Goal: Task Accomplishment & Management: Use online tool/utility

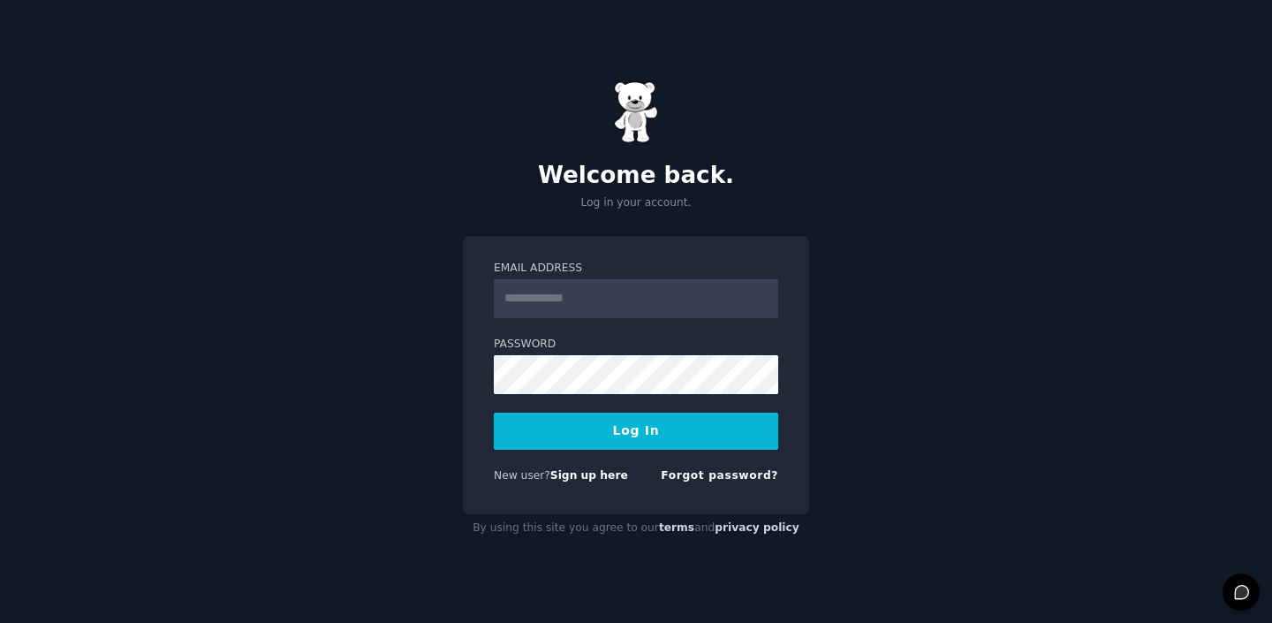
type input "**********"
paste input "**********"
type input "**********"
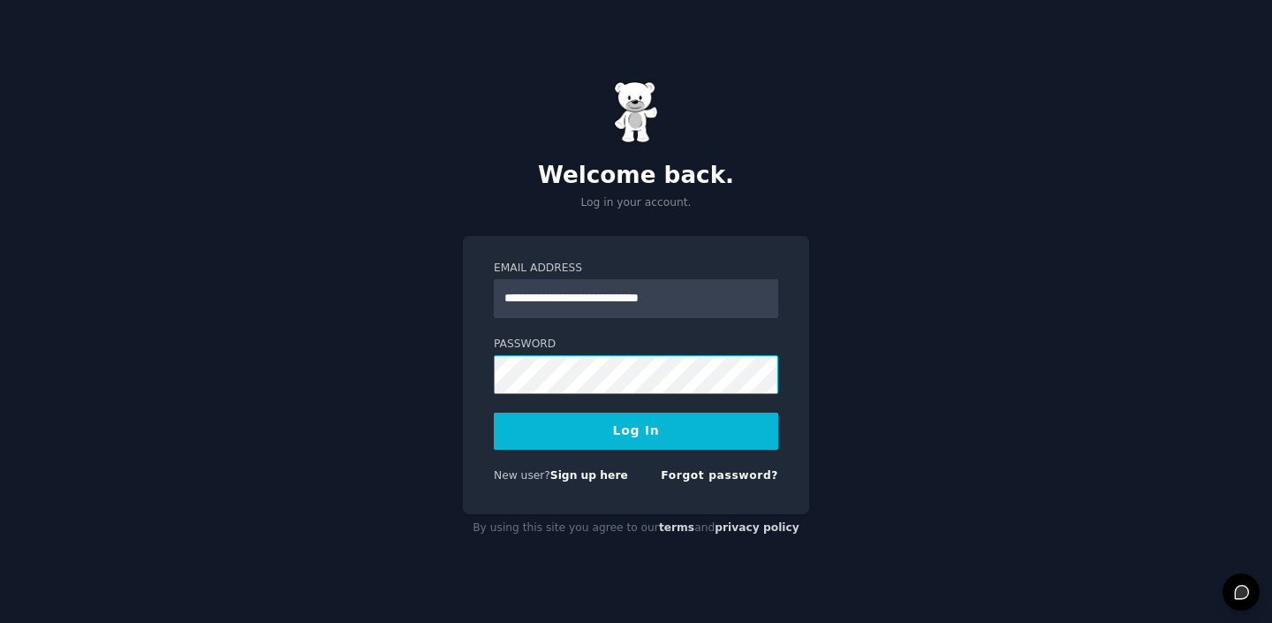
click at [494, 413] on button "Log In" at bounding box center [636, 431] width 285 height 37
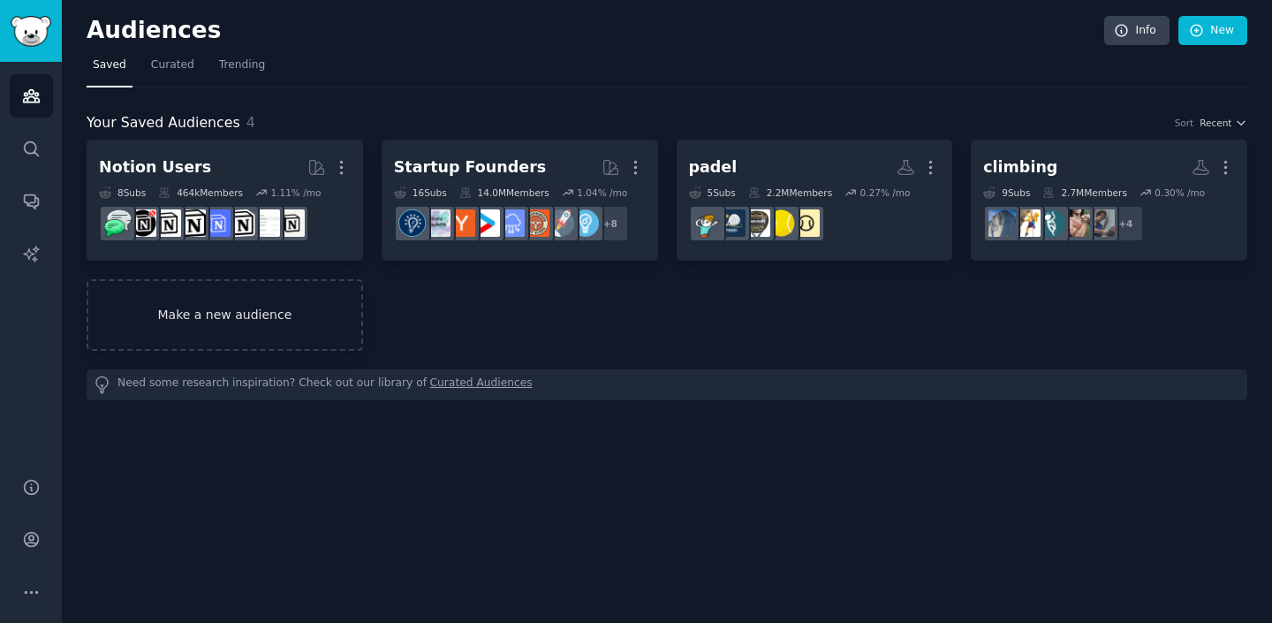
click at [192, 312] on link "Make a new audience" at bounding box center [225, 315] width 277 height 72
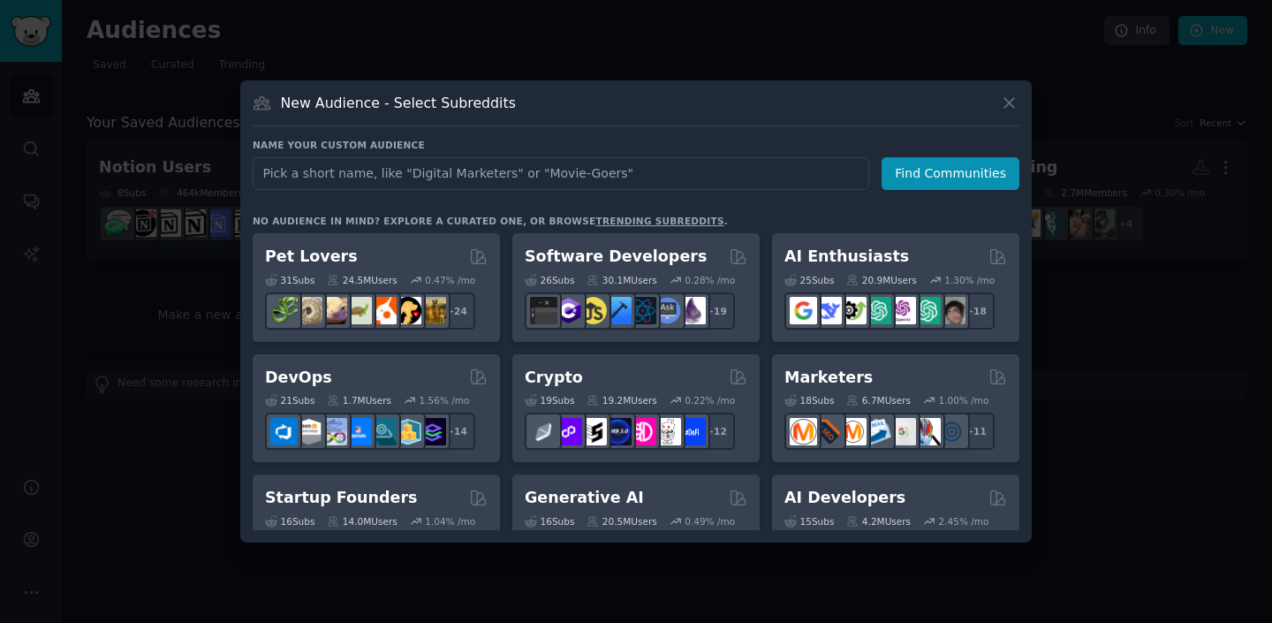
click at [381, 170] on input "text" at bounding box center [561, 173] width 617 height 33
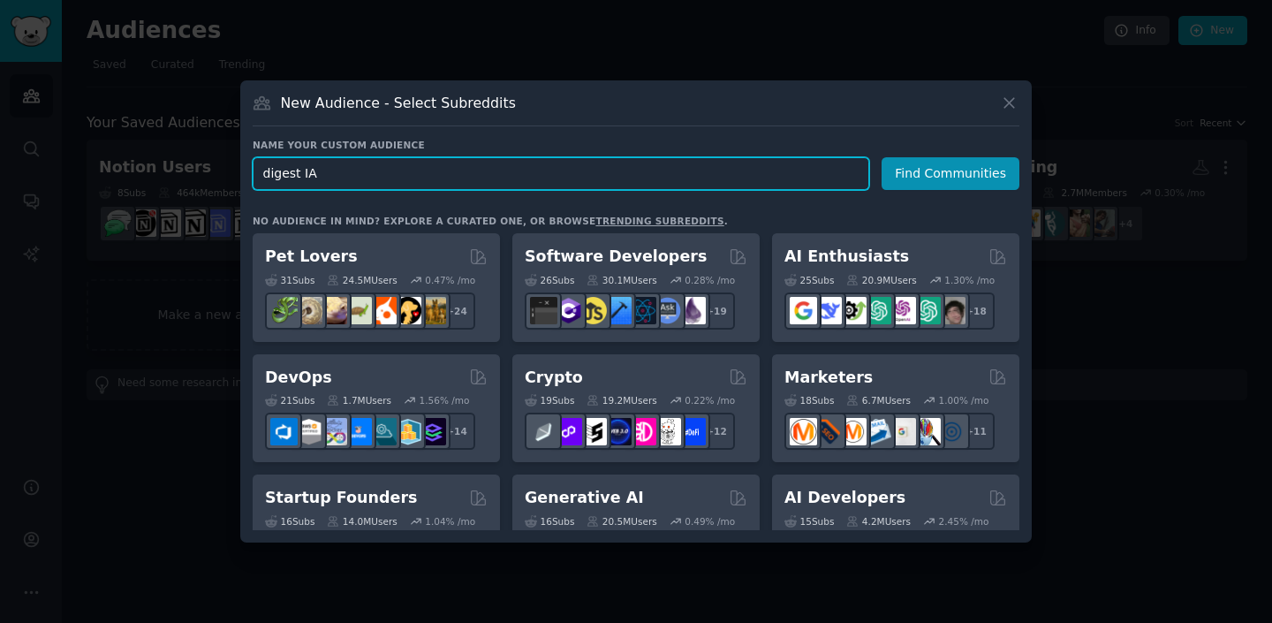
click at [428, 178] on input "digest IA" at bounding box center [561, 173] width 617 height 33
type input "market monitoring niche"
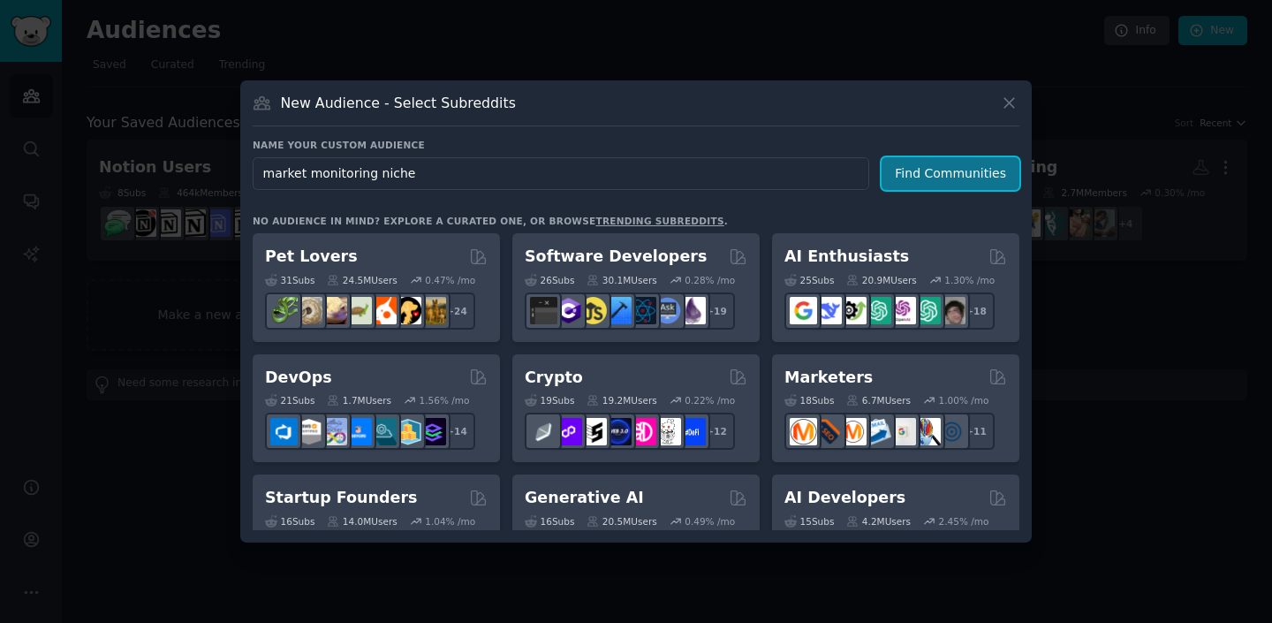
click at [992, 178] on button "Find Communities" at bounding box center [951, 173] width 138 height 33
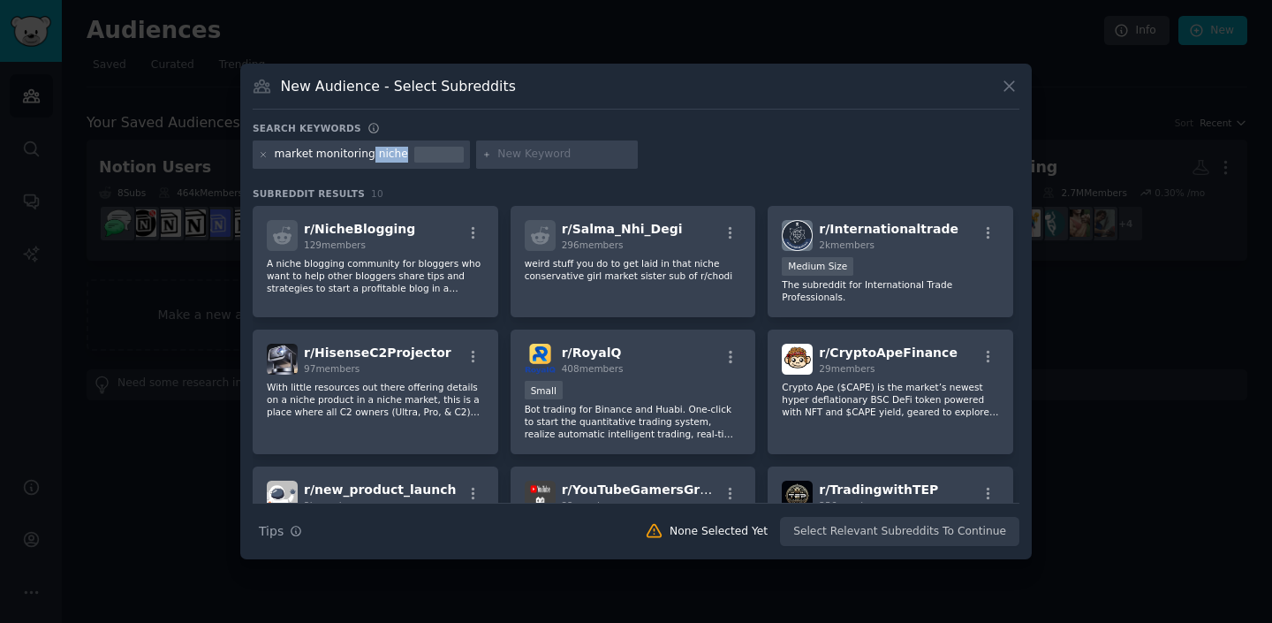
drag, startPoint x: 366, startPoint y: 156, endPoint x: 467, endPoint y: 162, distance: 101.8
click at [467, 162] on div "market monitoring niche" at bounding box center [636, 157] width 767 height 34
click at [443, 158] on div at bounding box center [438, 155] width 49 height 16
click at [394, 156] on div "market monitoring niche" at bounding box center [341, 155] width 133 height 16
click at [398, 153] on div "market monitoring niche" at bounding box center [361, 154] width 217 height 28
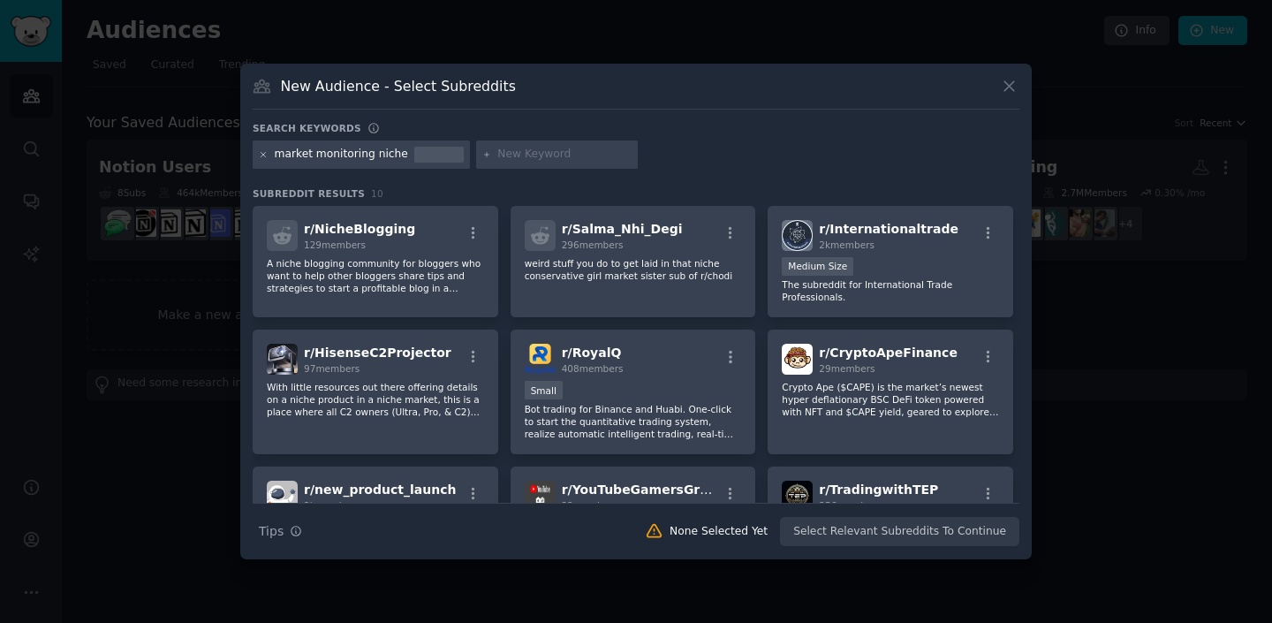
click at [262, 154] on icon at bounding box center [264, 155] width 10 height 10
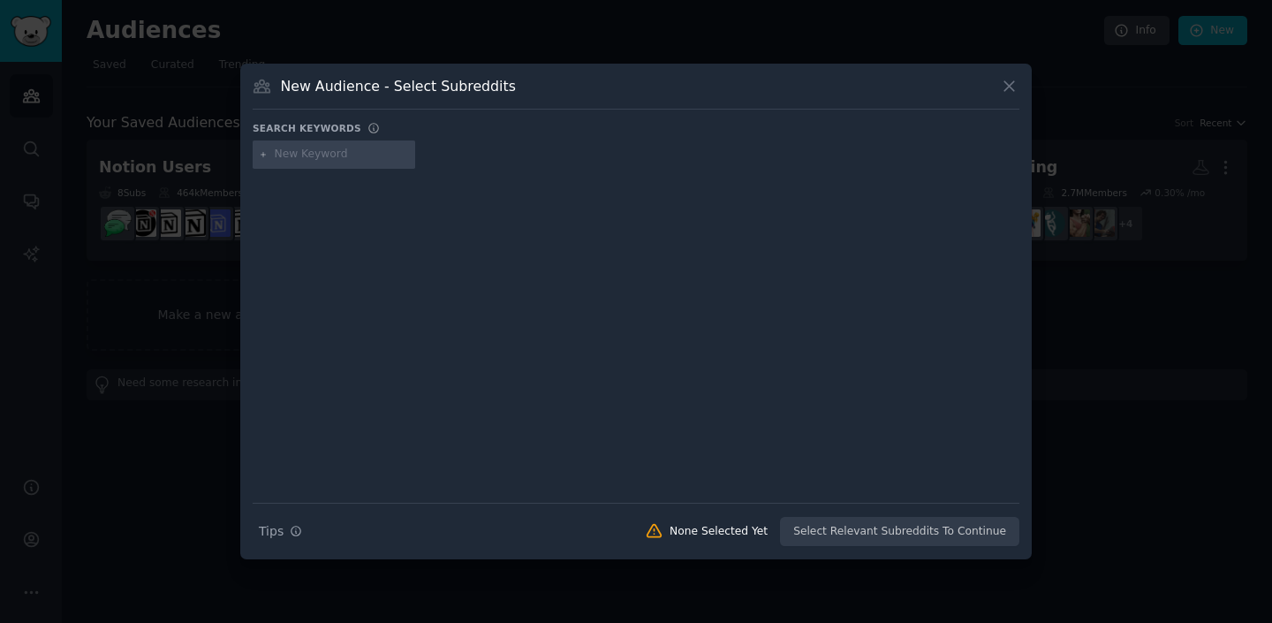
click at [327, 153] on input "text" at bounding box center [342, 155] width 134 height 16
type input "market monitoring"
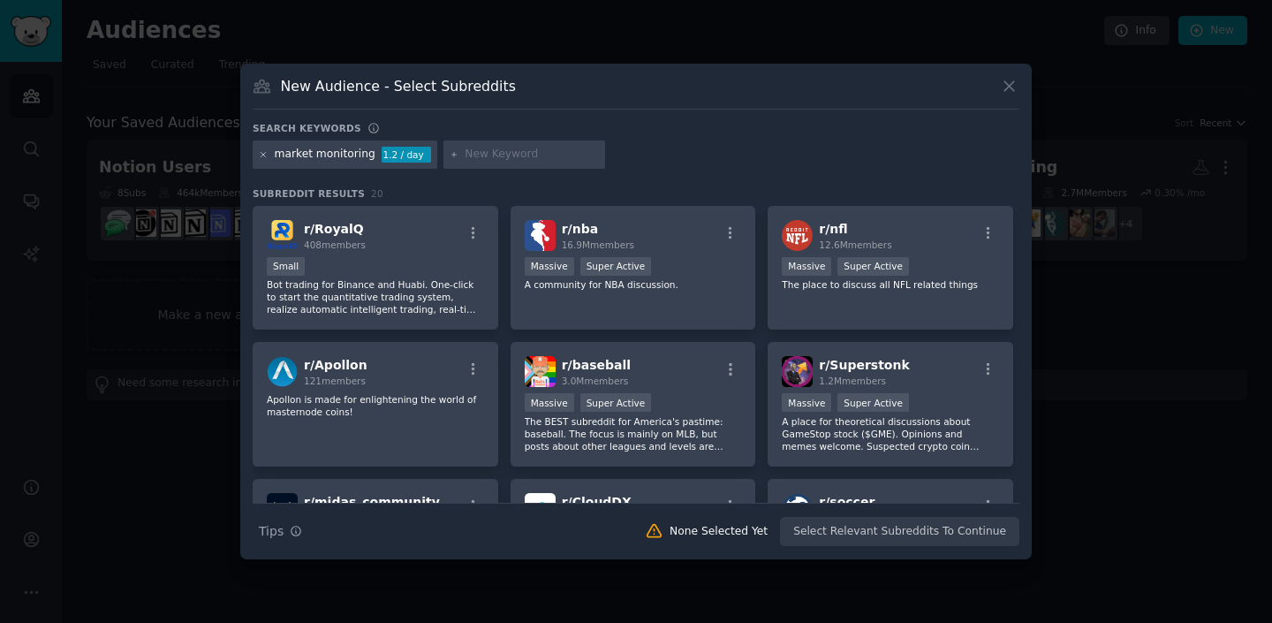
click at [265, 154] on icon at bounding box center [264, 155] width 10 height 10
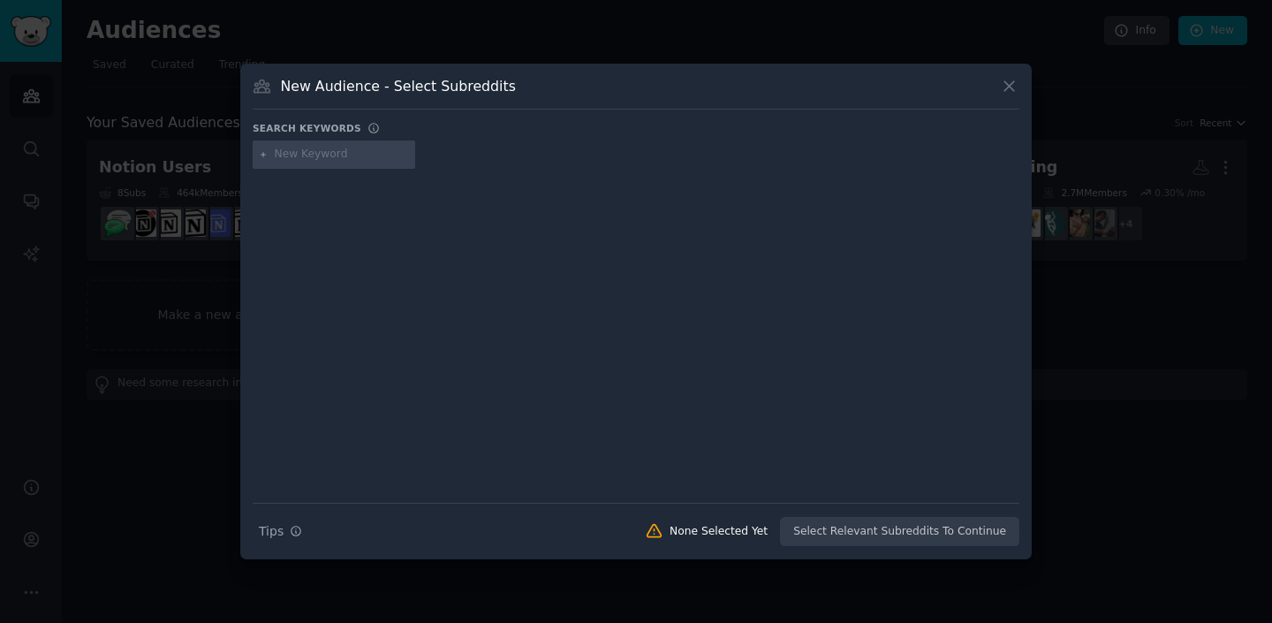
click at [998, 87] on div "New Audience - Select Subreddits" at bounding box center [636, 93] width 767 height 34
click at [1013, 78] on icon at bounding box center [1009, 86] width 19 height 19
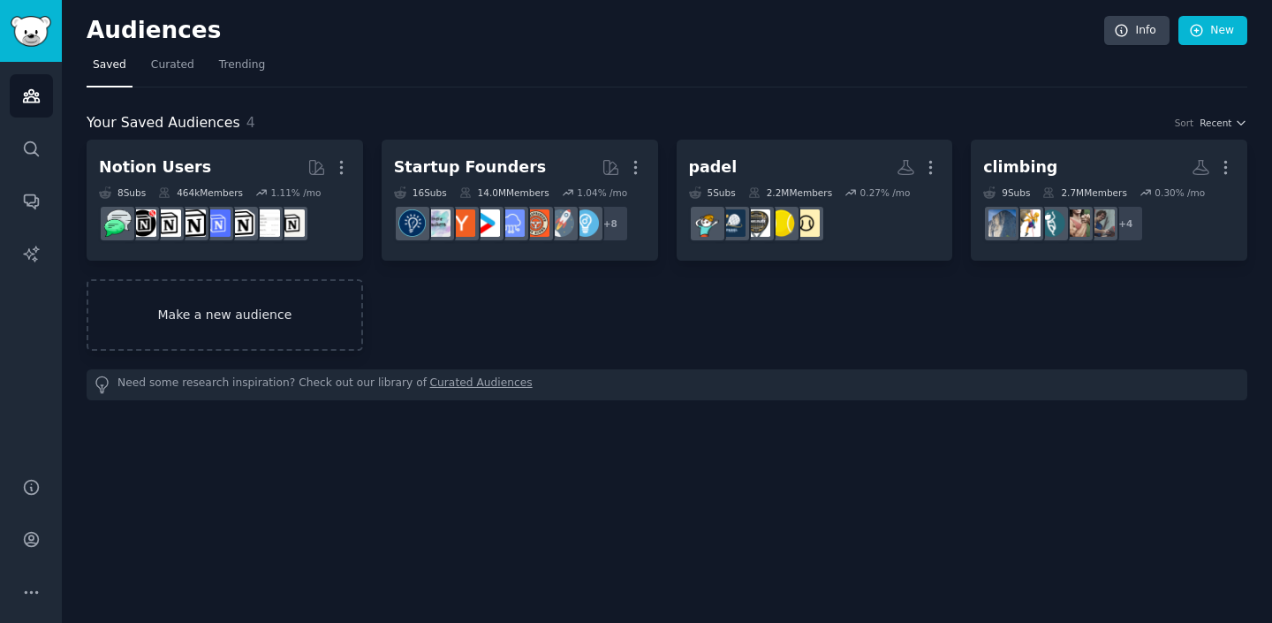
click at [224, 322] on link "Make a new audience" at bounding box center [225, 315] width 277 height 72
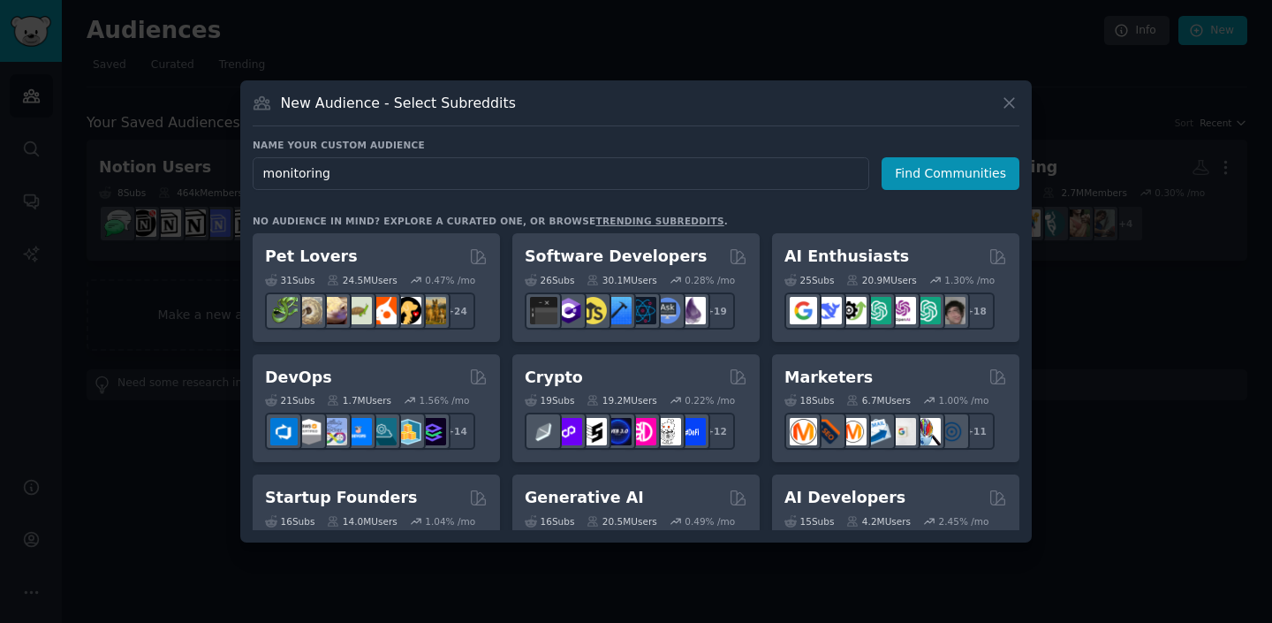
click at [263, 171] on input "monitoring" at bounding box center [561, 173] width 617 height 33
click at [349, 173] on input "market monitoring" at bounding box center [561, 173] width 617 height 33
type input "market watch"
click at [928, 167] on button "Find Communities" at bounding box center [951, 173] width 138 height 33
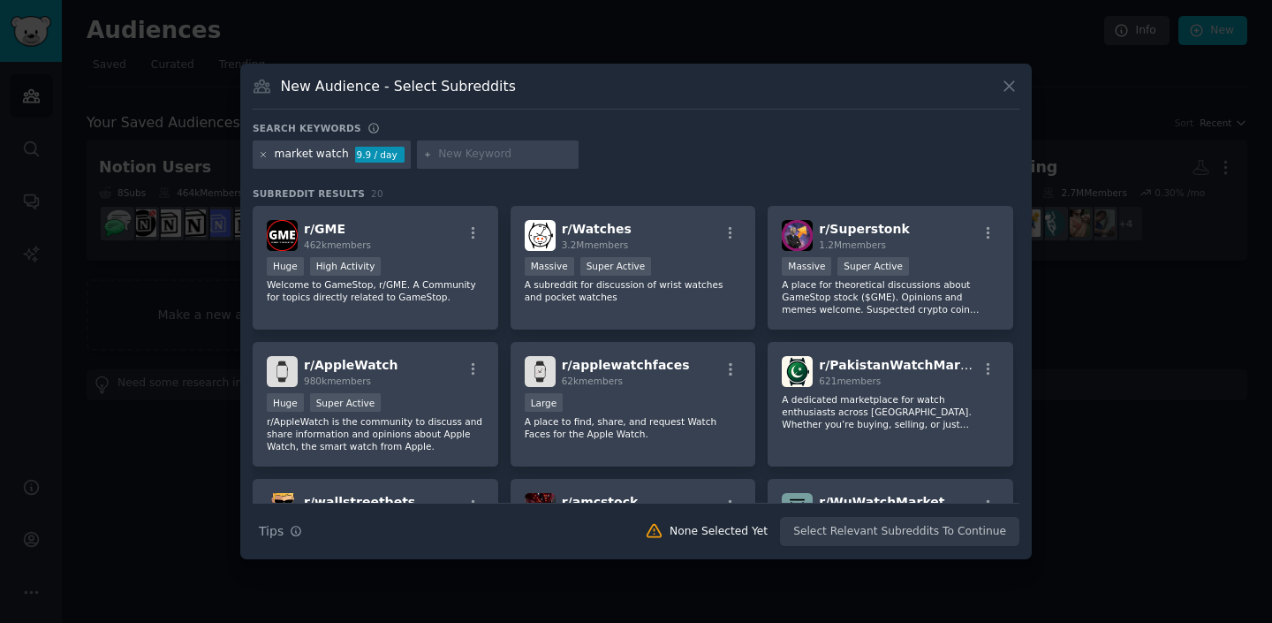
click at [264, 153] on icon at bounding box center [264, 154] width 4 height 4
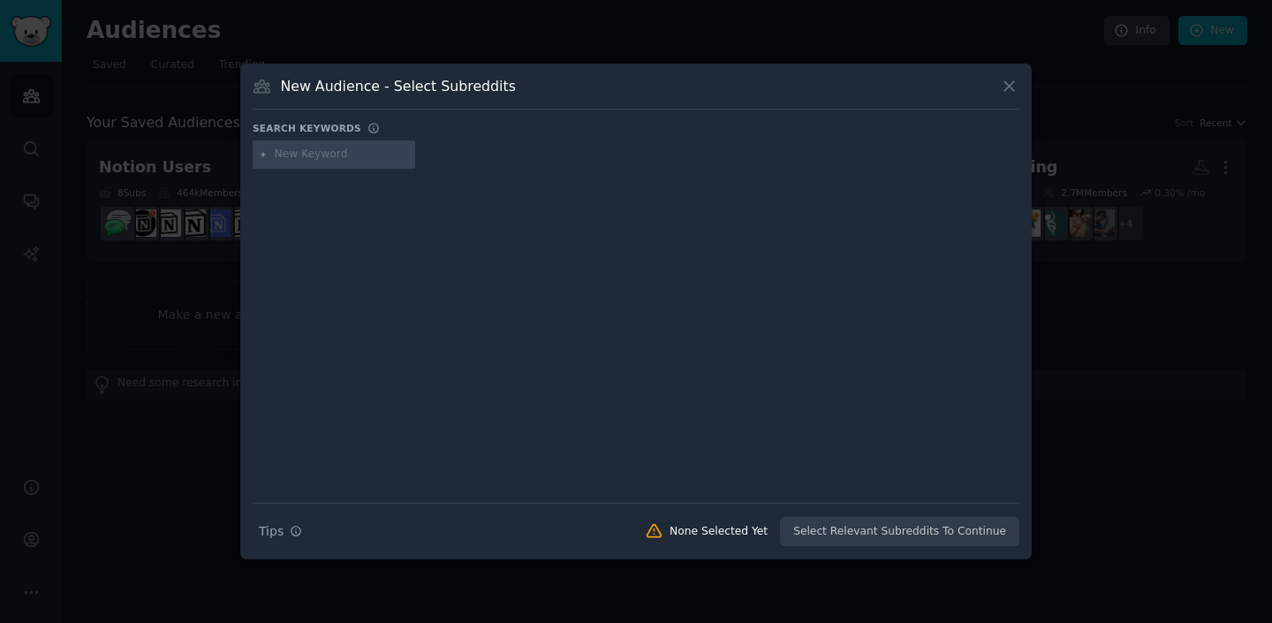
click at [295, 157] on input "text" at bounding box center [342, 155] width 134 height 16
type input "newsletter"
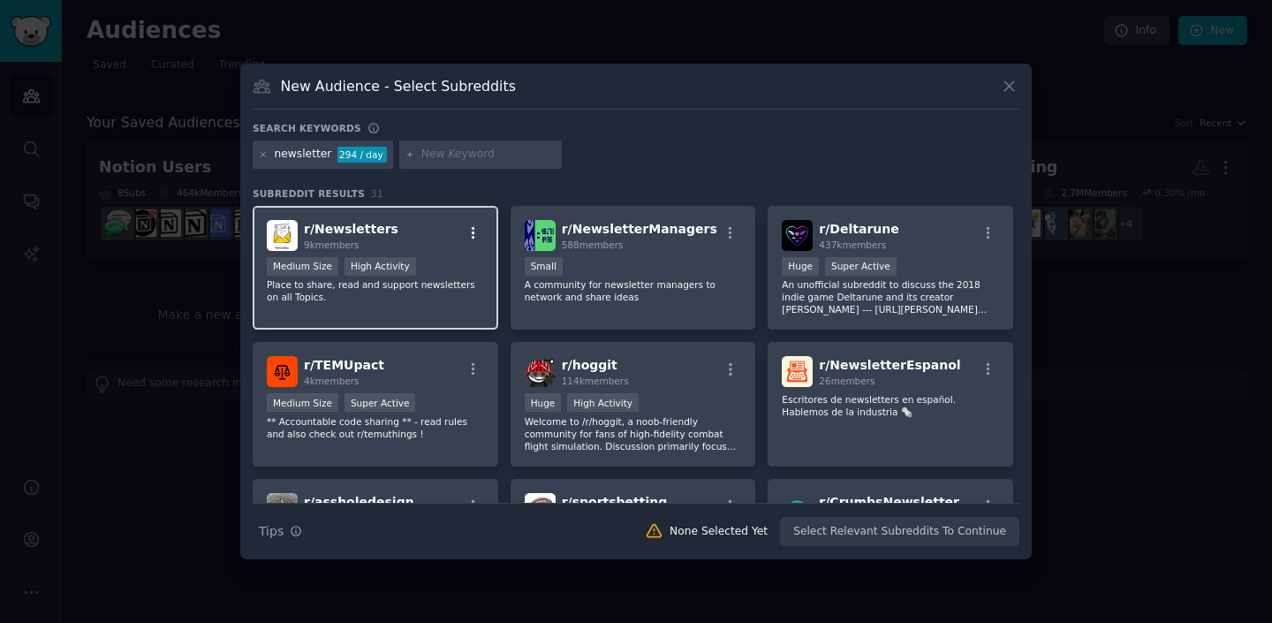
click at [475, 231] on icon "button" at bounding box center [474, 233] width 16 height 16
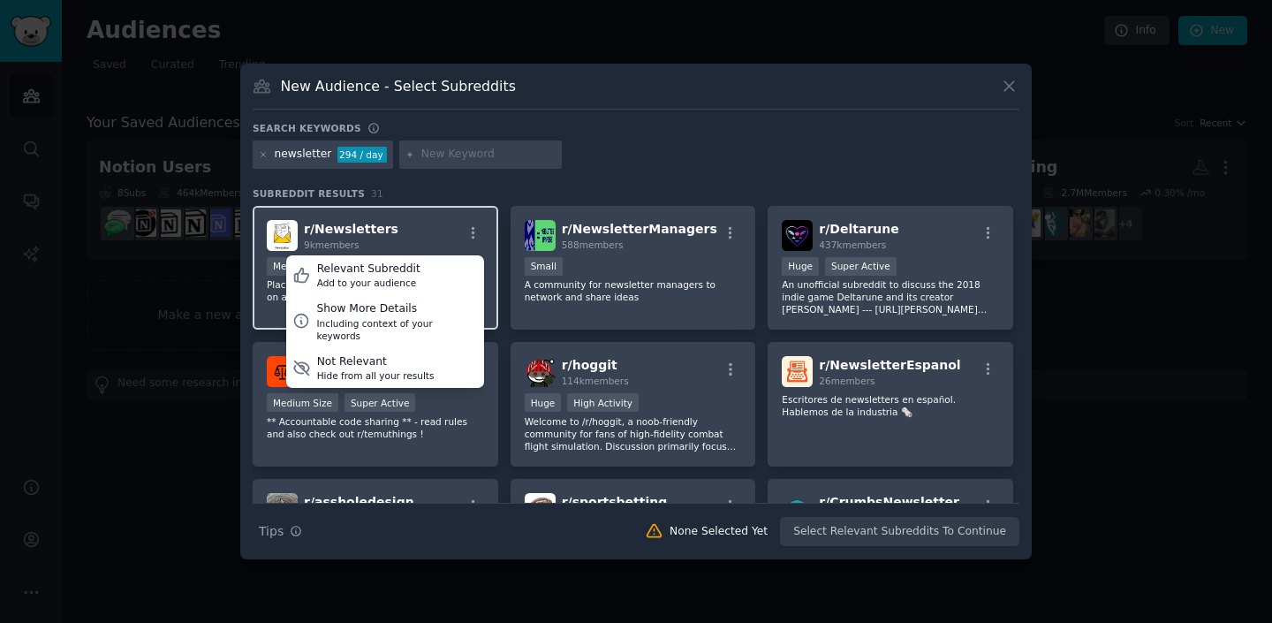
click at [435, 232] on div "r/ Newsletters 9k members Relevant Subreddit Add to your audience Show More Det…" at bounding box center [375, 235] width 217 height 31
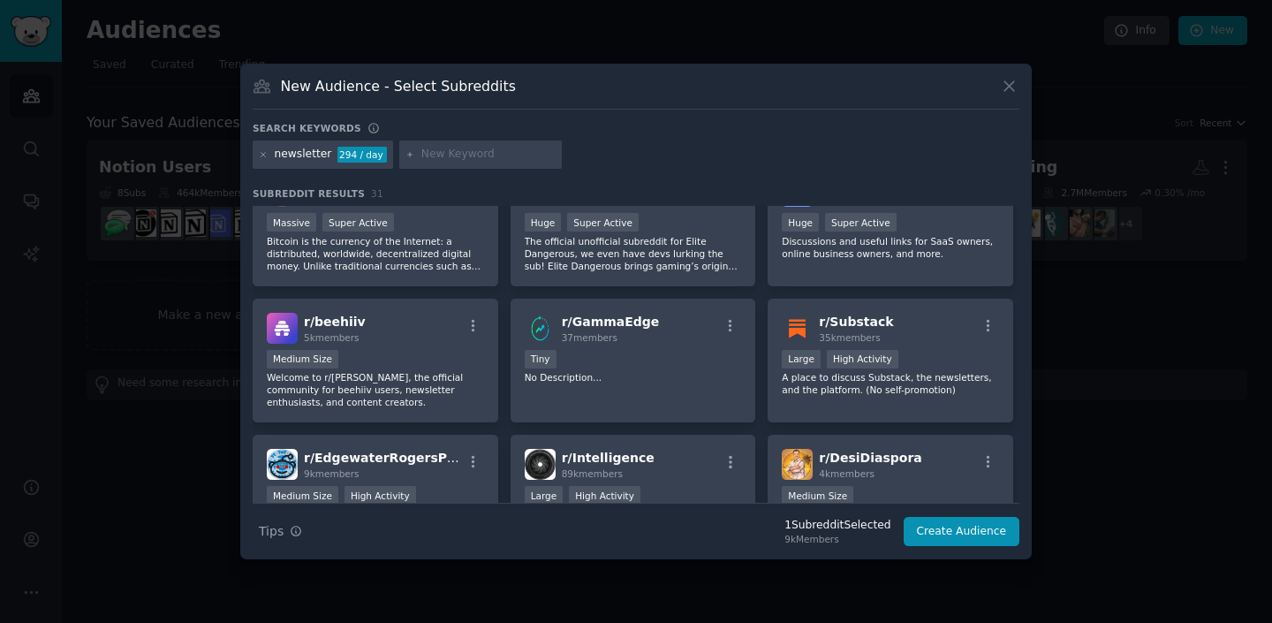
scroll to position [462, 0]
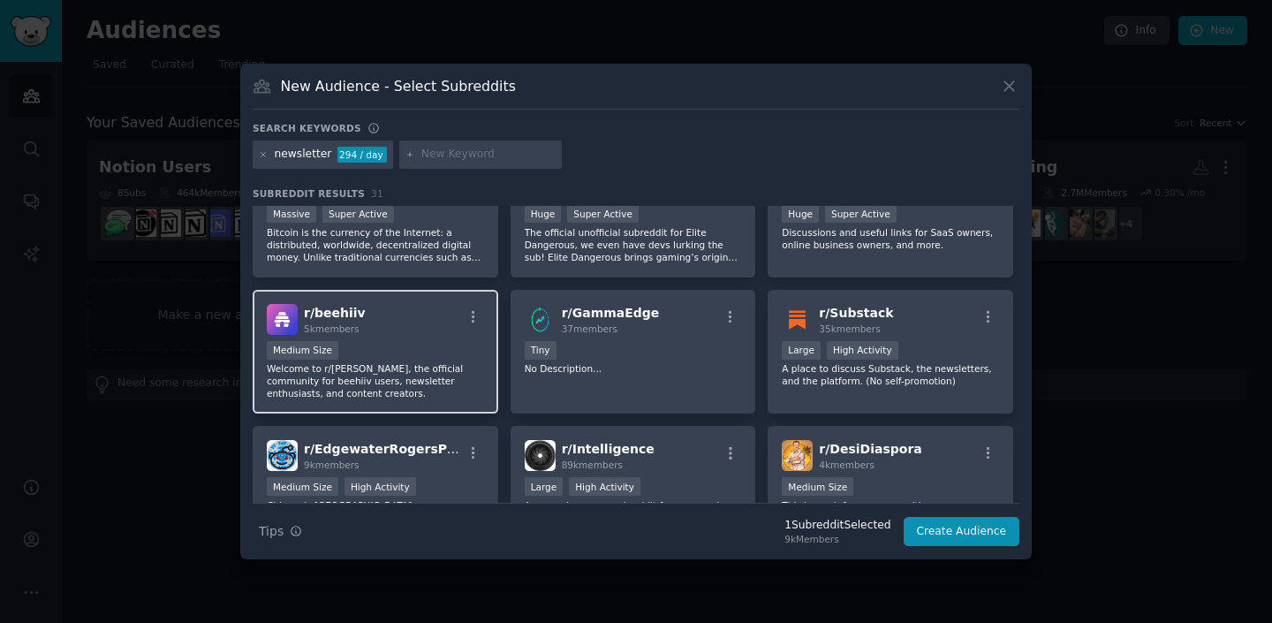
click at [413, 335] on div "r/ beehiiv 5k members Medium Size Welcome to r/beehiiv, the official community …" at bounding box center [376, 352] width 246 height 125
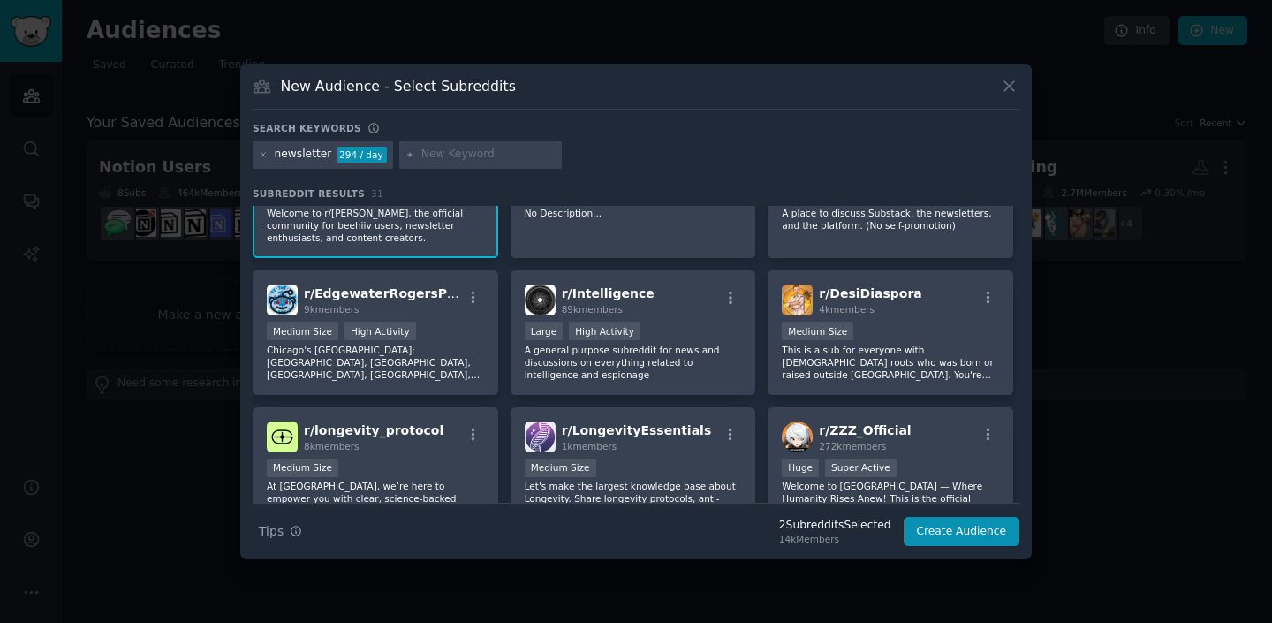
scroll to position [0, 0]
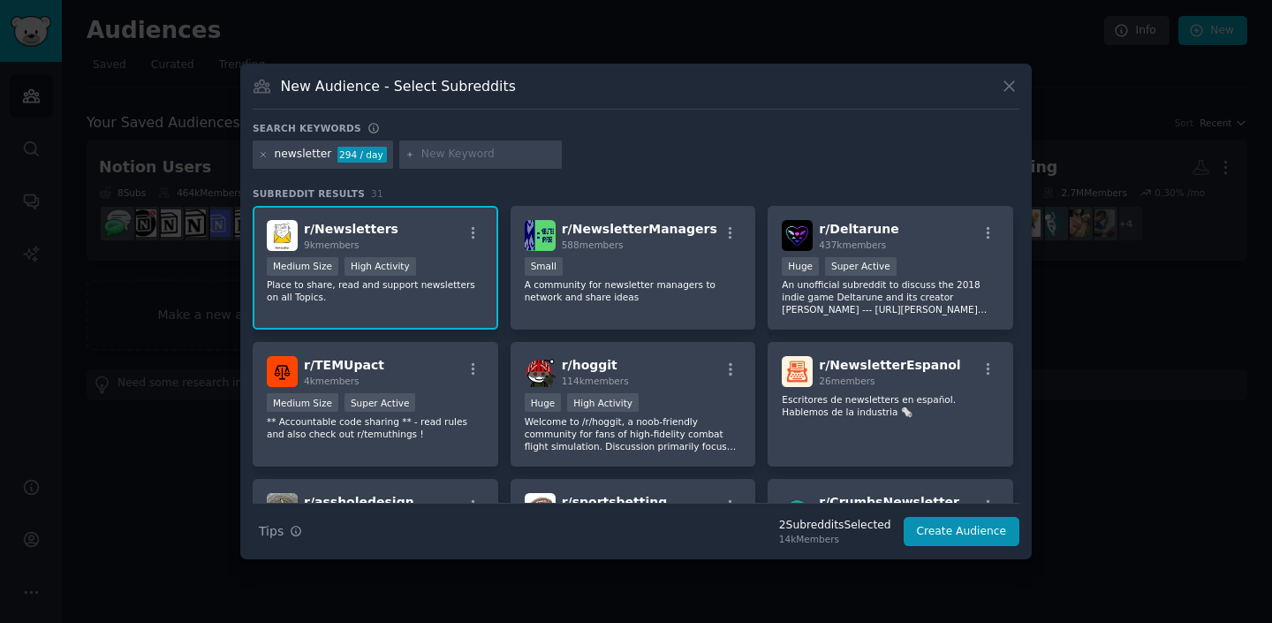
click at [429, 154] on input "text" at bounding box center [488, 155] width 134 height 16
click at [992, 533] on button "Create Audience" at bounding box center [962, 532] width 117 height 30
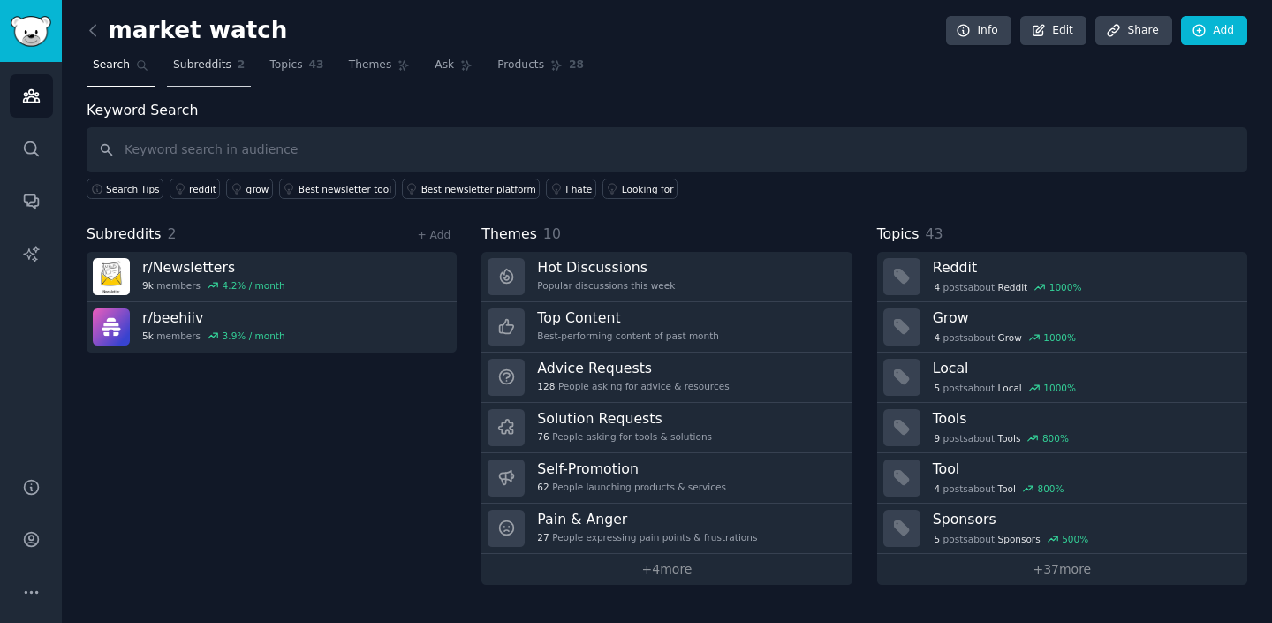
click at [203, 64] on span "Subreddits" at bounding box center [202, 65] width 58 height 16
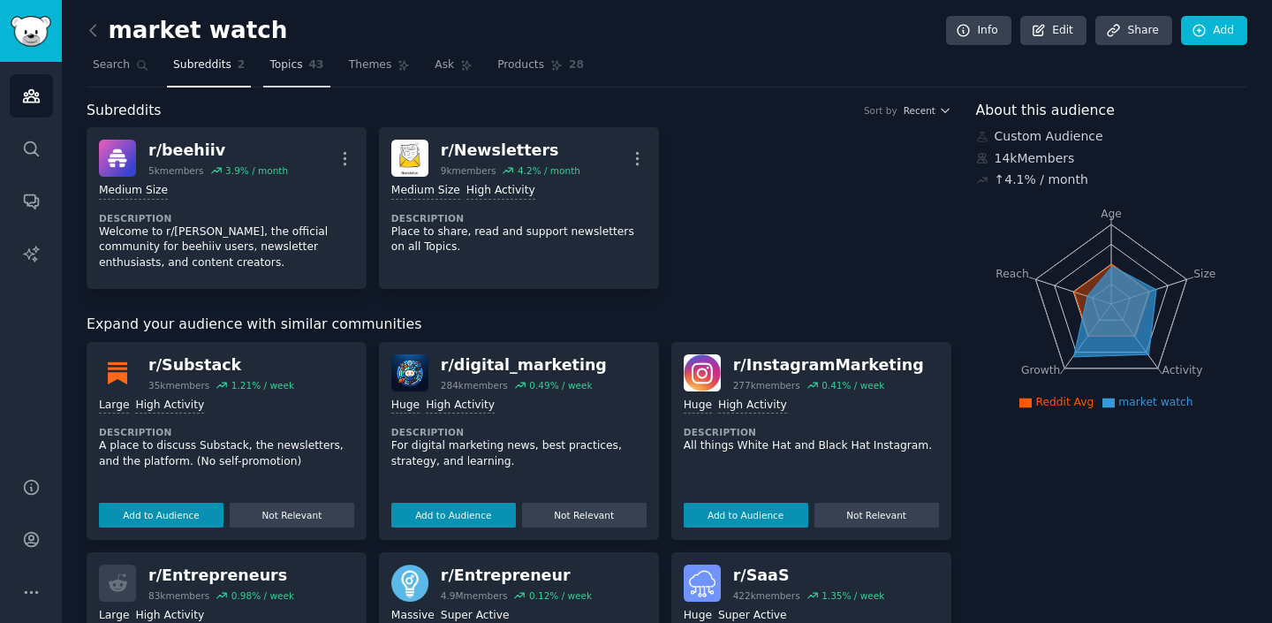
click at [305, 62] on link "Topics 43" at bounding box center [296, 69] width 66 height 36
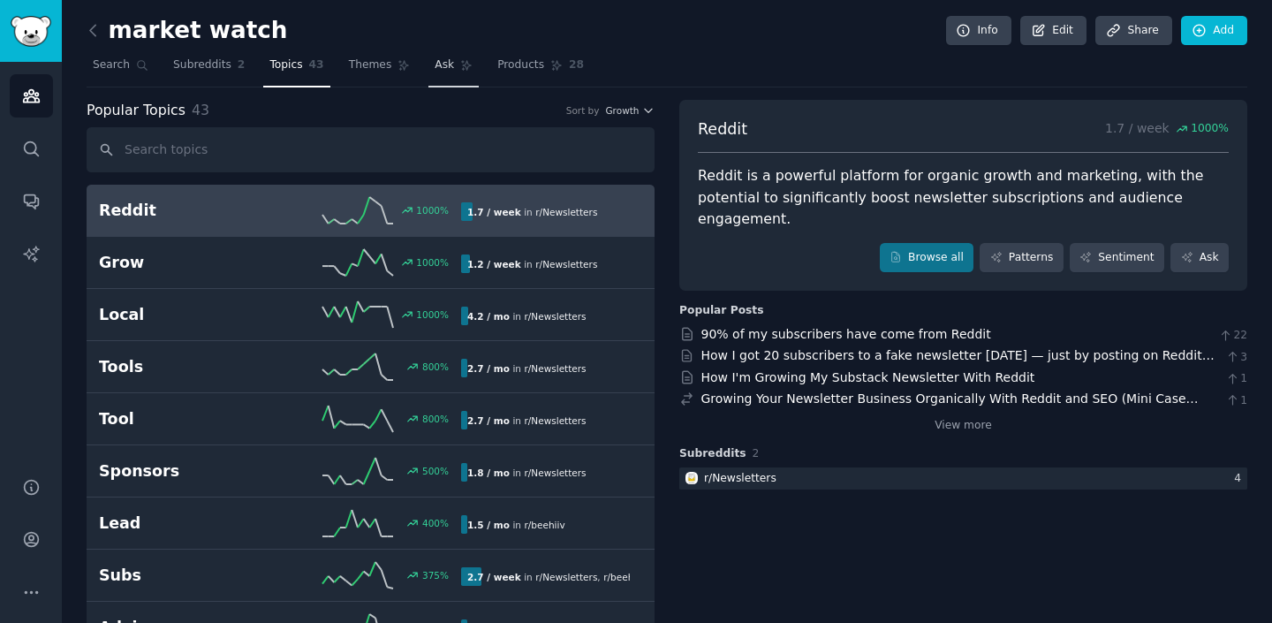
click at [455, 67] on link "Ask" at bounding box center [454, 69] width 50 height 36
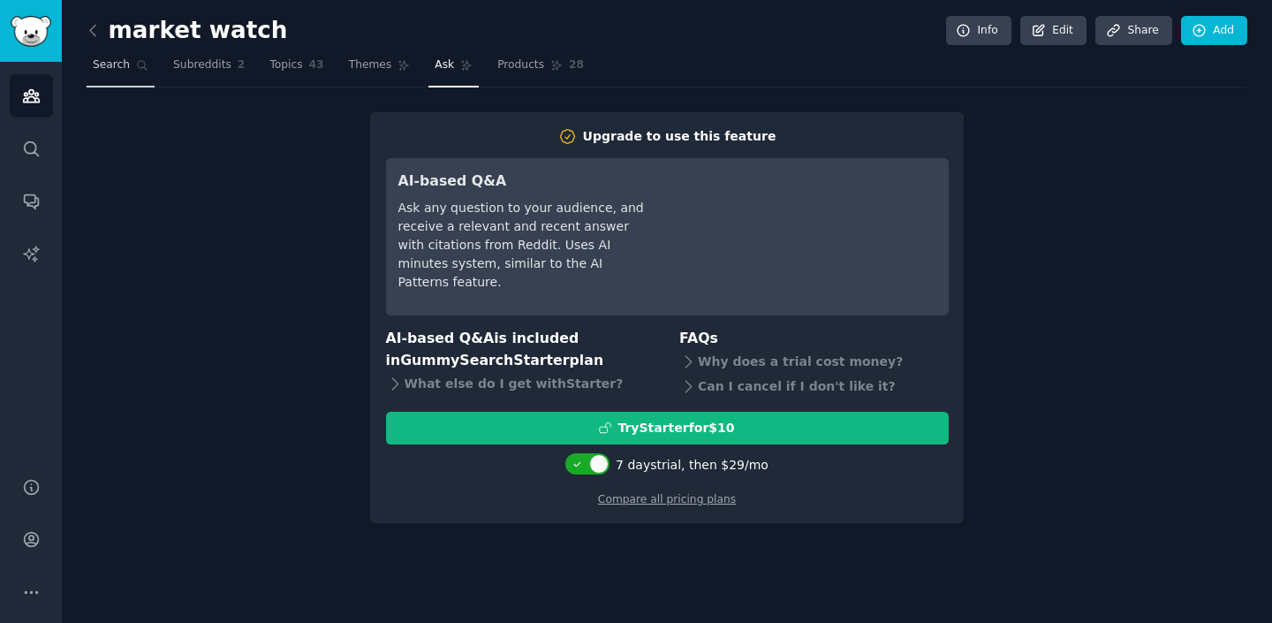
click at [110, 70] on span "Search" at bounding box center [111, 65] width 37 height 16
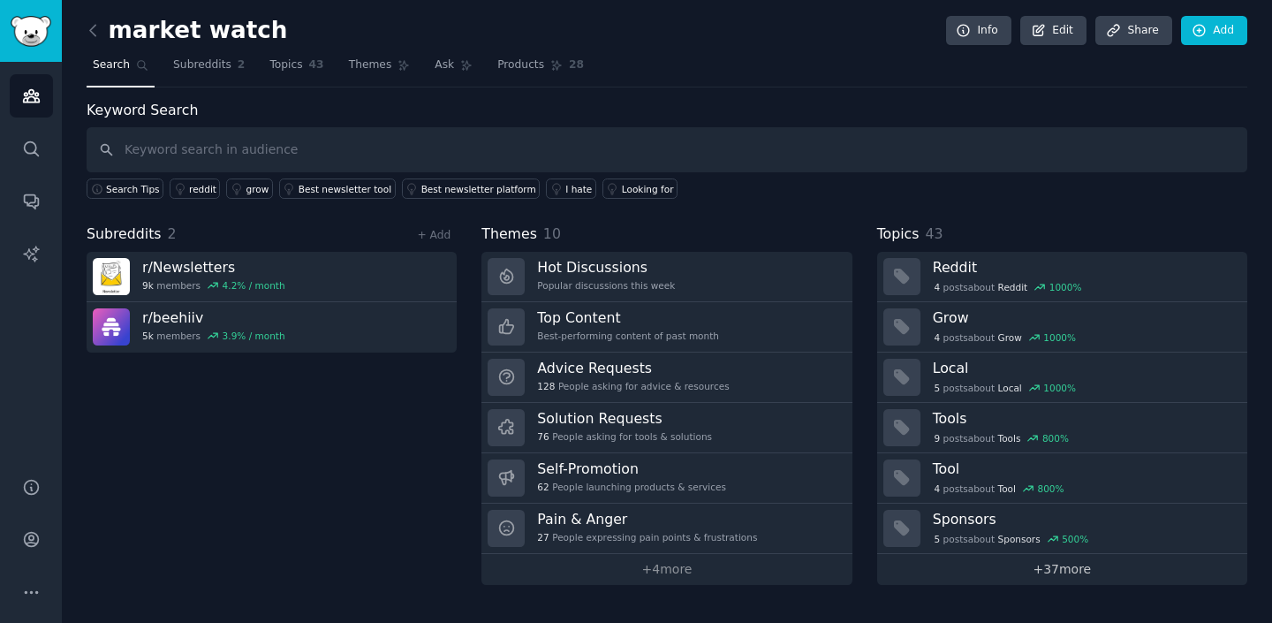
click at [1051, 573] on link "+ 37 more" at bounding box center [1062, 569] width 370 height 31
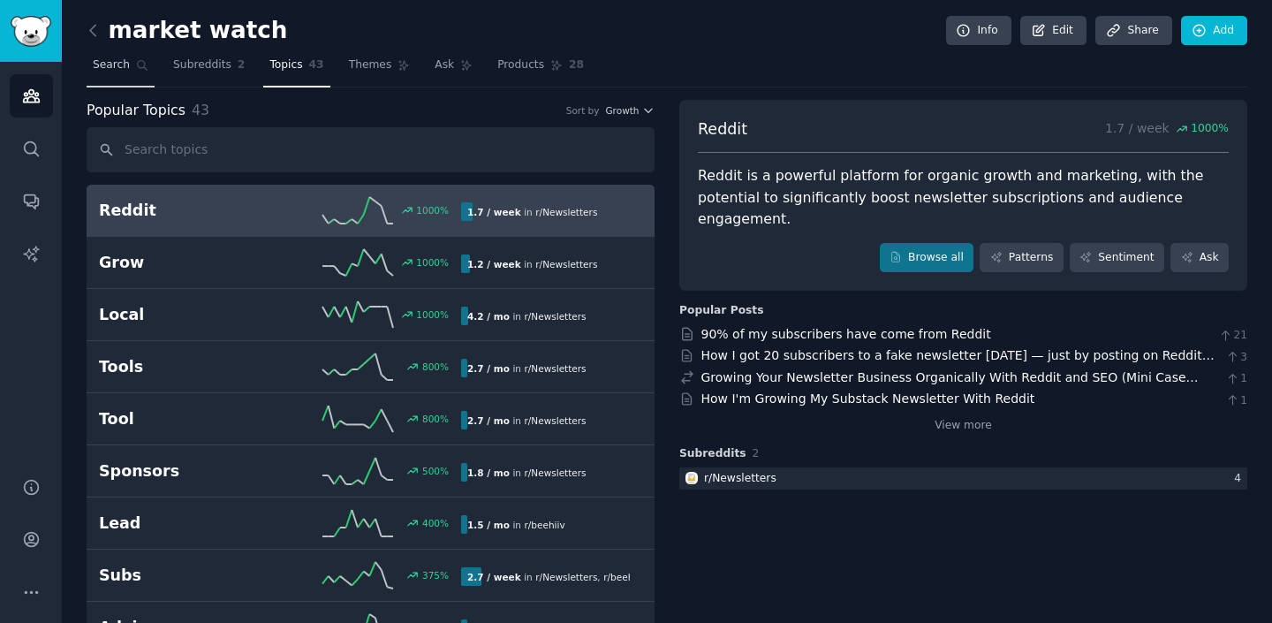
click at [118, 63] on span "Search" at bounding box center [111, 65] width 37 height 16
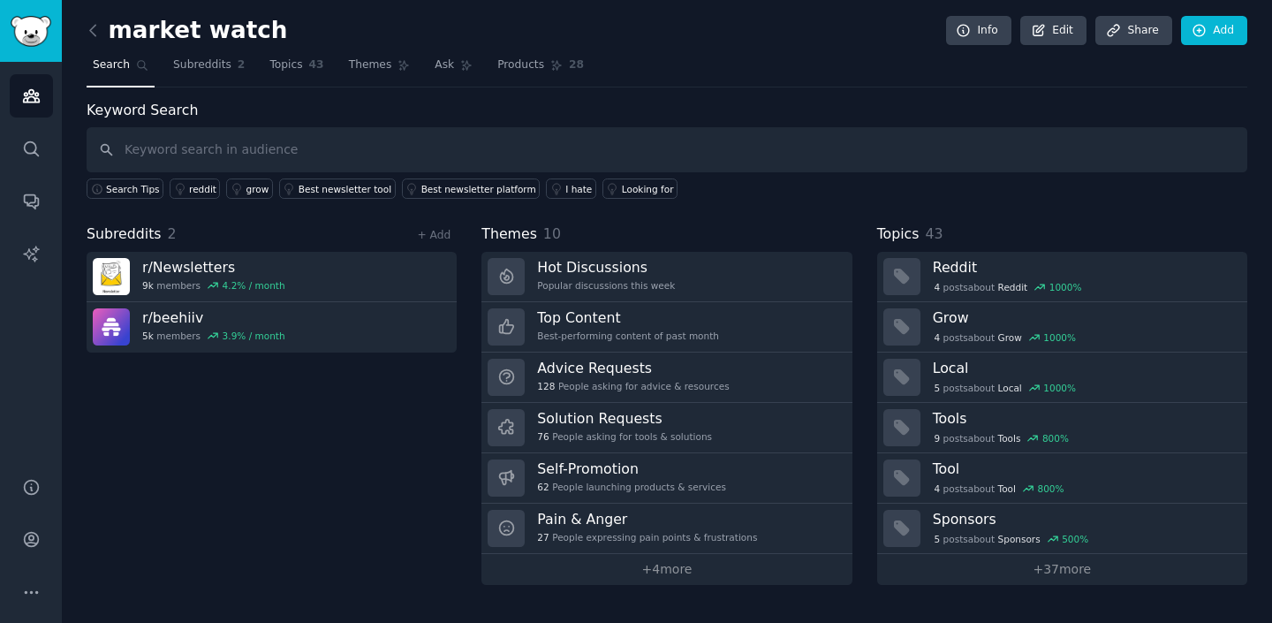
click at [310, 150] on input "text" at bounding box center [667, 149] width 1161 height 45
type input "pain"
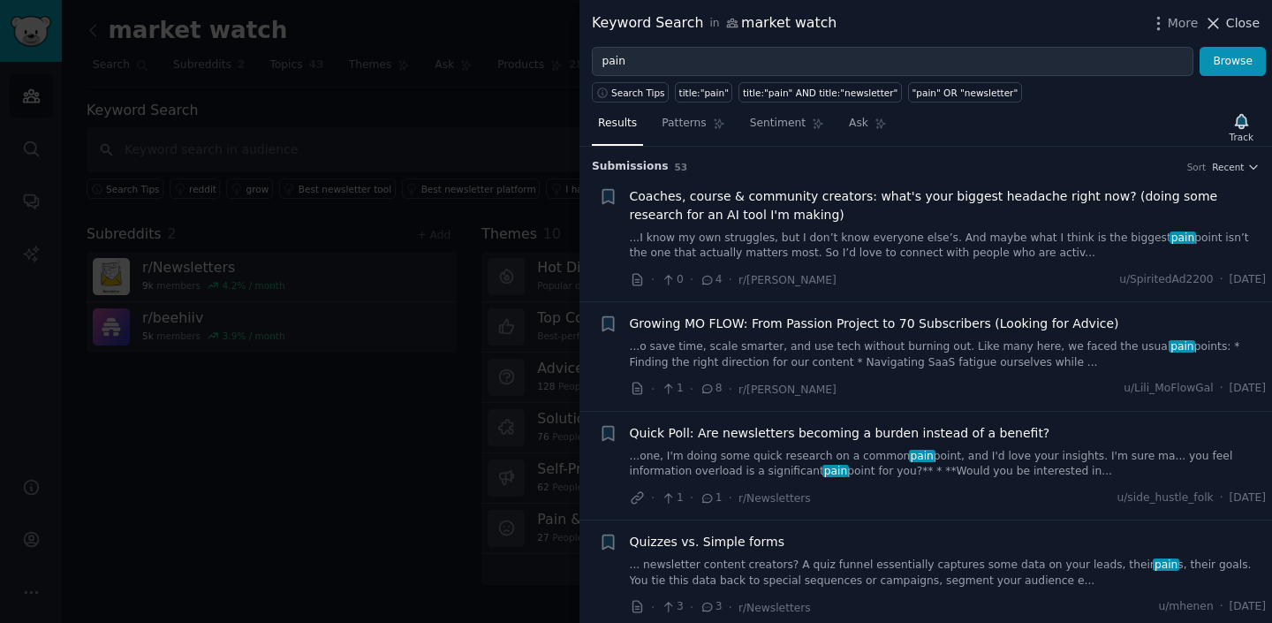
click at [1246, 19] on span "Close" at bounding box center [1243, 23] width 34 height 19
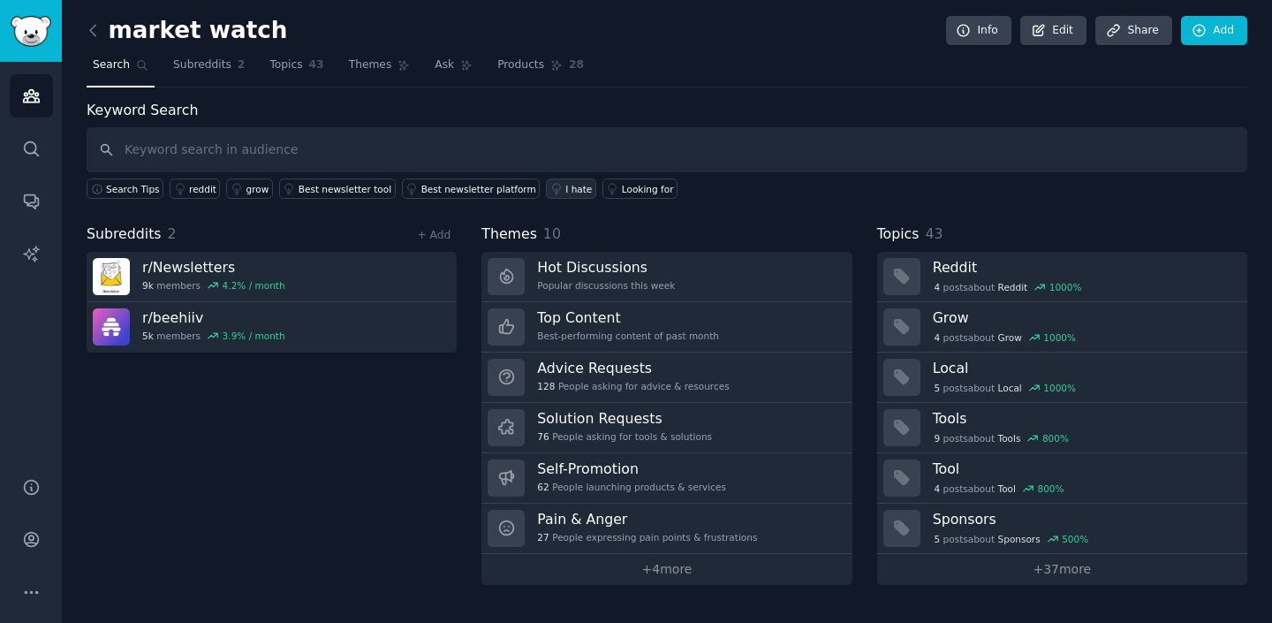
click at [566, 193] on div "I hate" at bounding box center [579, 189] width 27 height 12
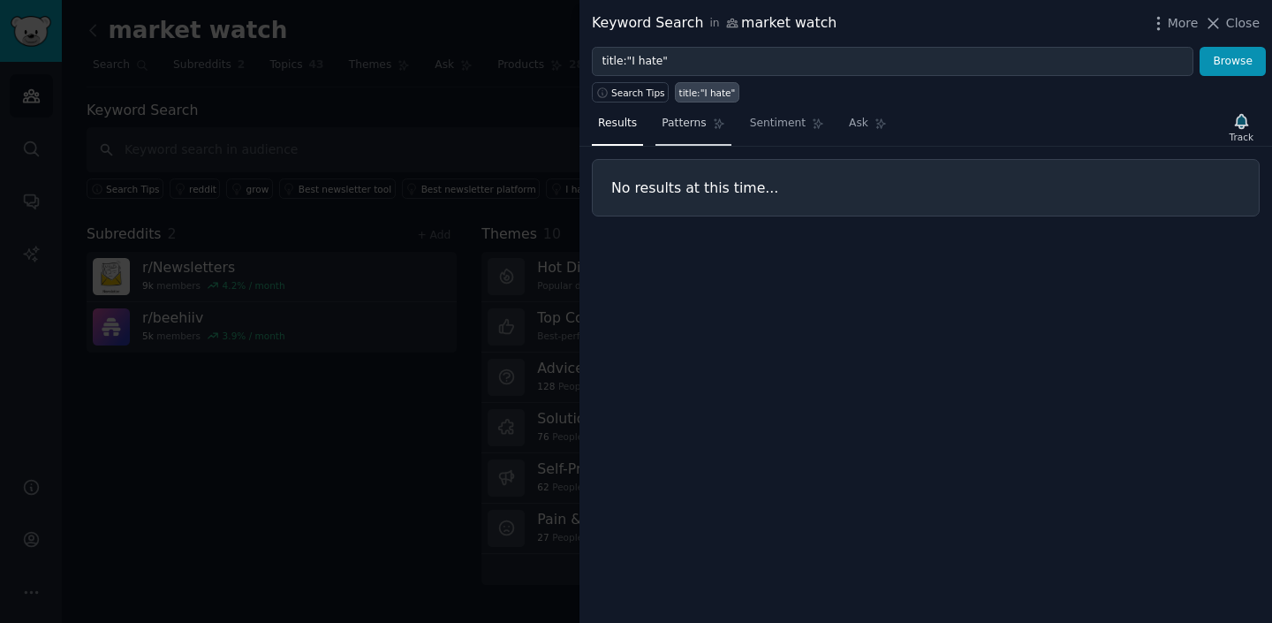
click at [713, 123] on icon at bounding box center [719, 124] width 12 height 12
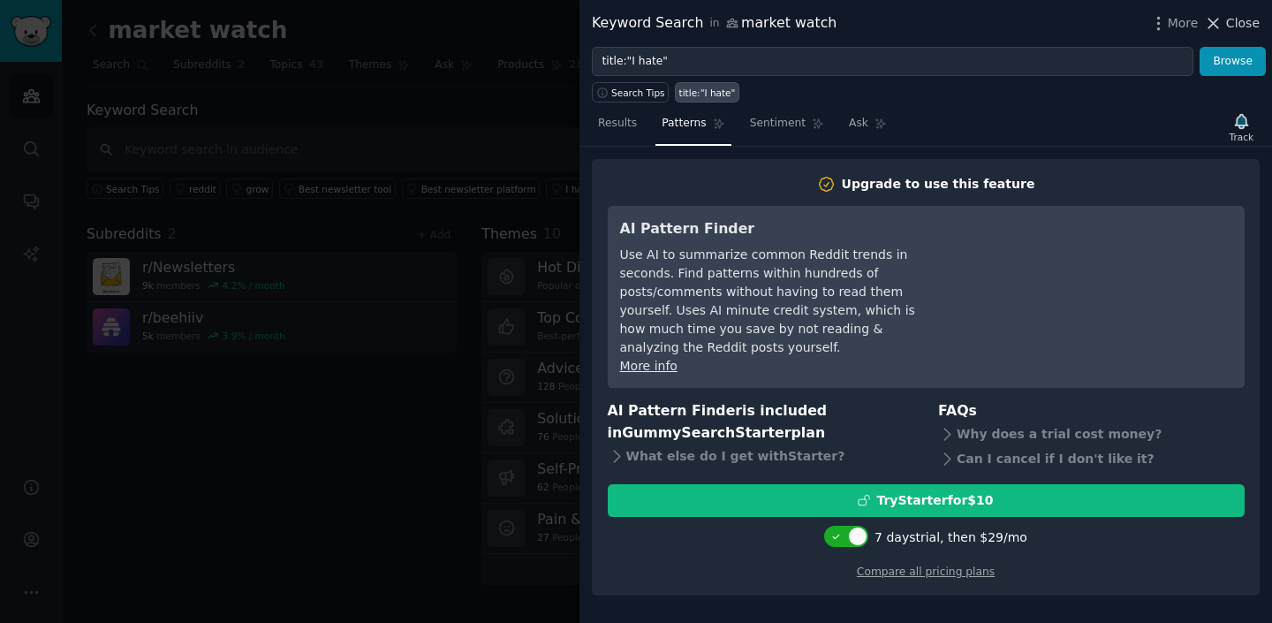
click at [1245, 14] on span "Close" at bounding box center [1243, 23] width 34 height 19
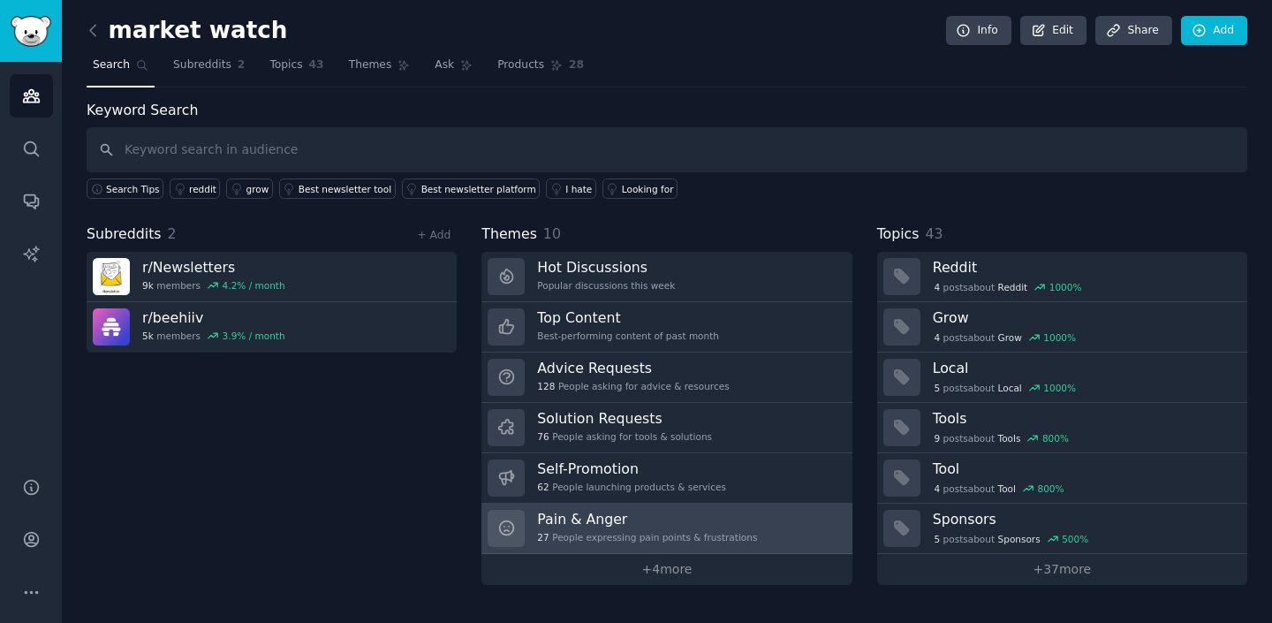
click at [657, 533] on div "27 People expressing pain points & frustrations" at bounding box center [647, 537] width 220 height 12
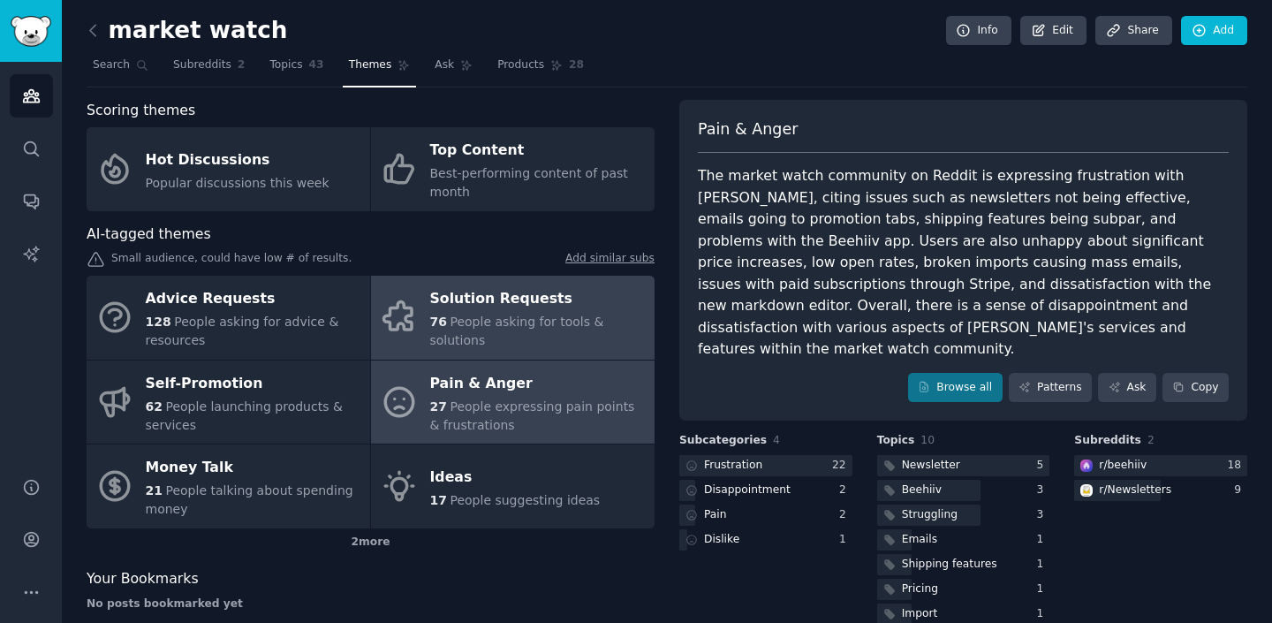
click at [519, 328] on span "People asking for tools & solutions" at bounding box center [517, 331] width 174 height 33
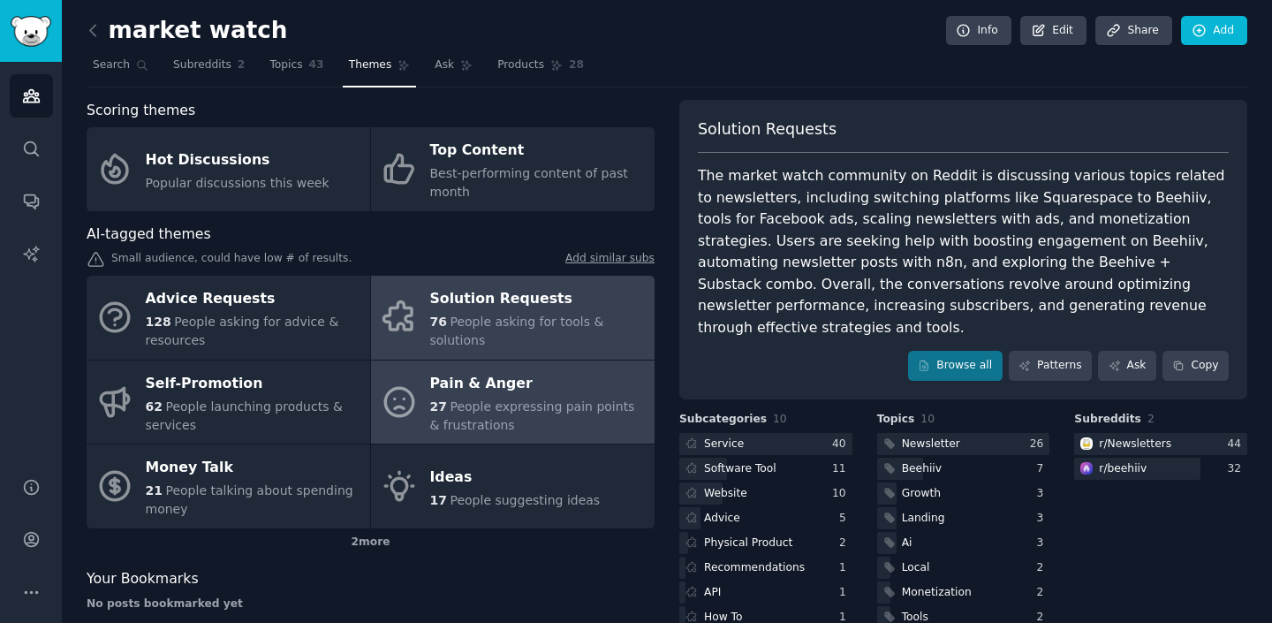
click at [579, 387] on div "Pain & Anger" at bounding box center [538, 383] width 216 height 28
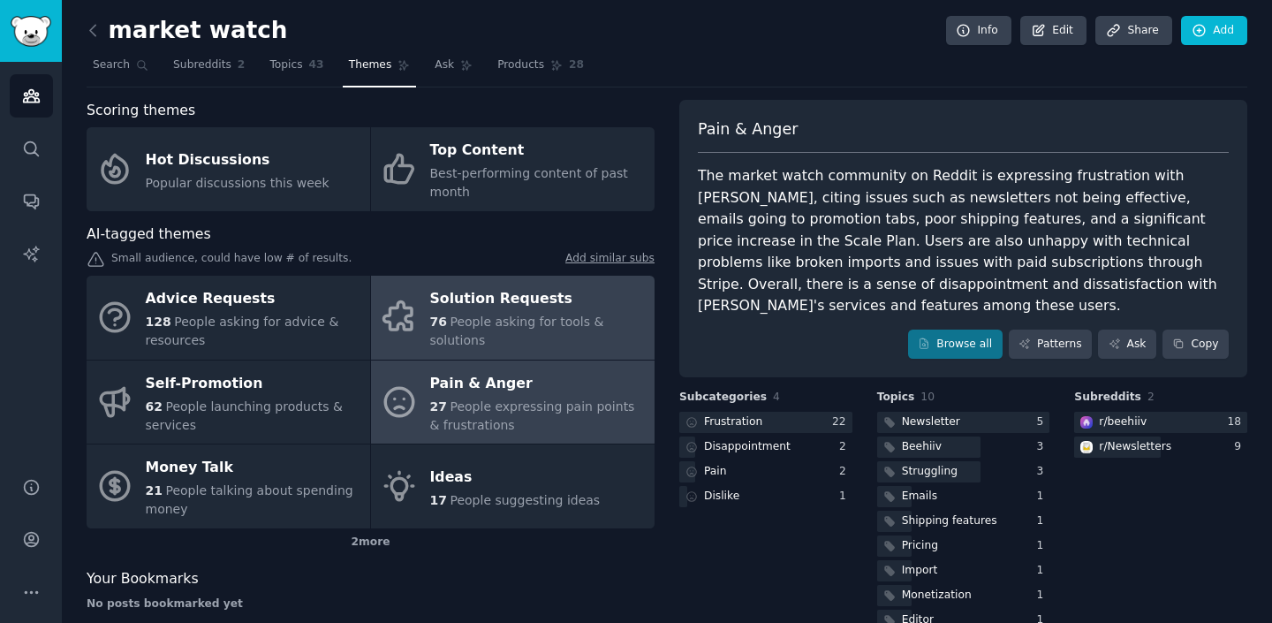
click at [521, 331] on div "76 People asking for tools & solutions" at bounding box center [538, 331] width 216 height 37
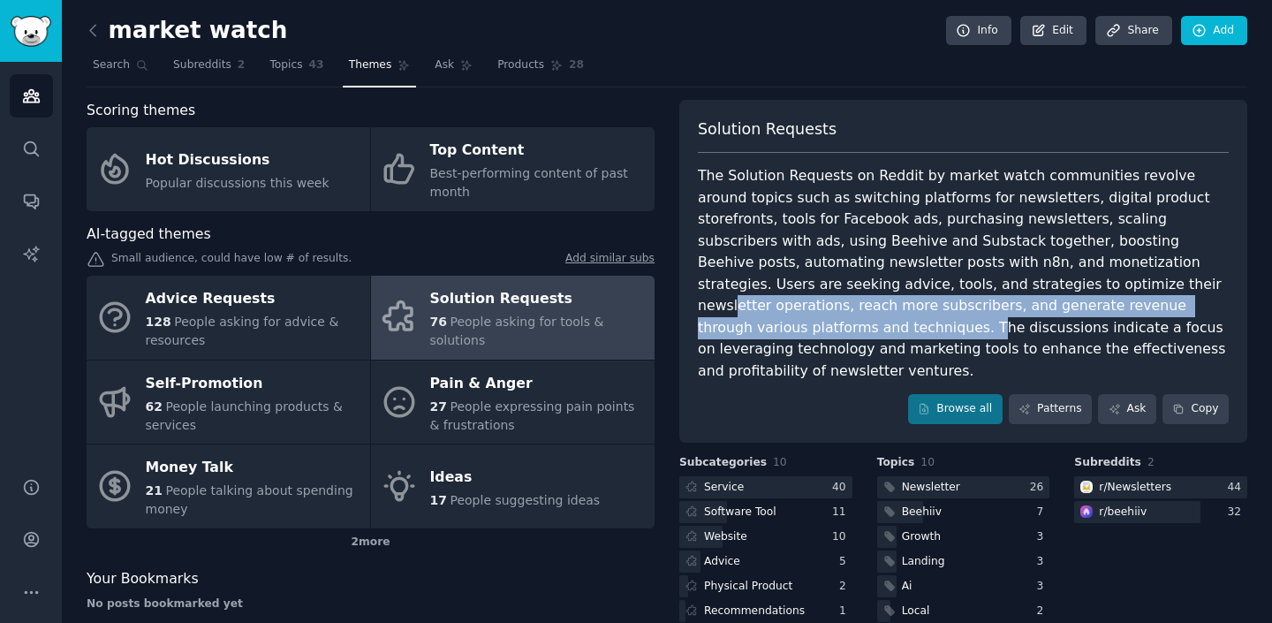
drag, startPoint x: 903, startPoint y: 282, endPoint x: 1085, endPoint y: 301, distance: 183.1
click at [1087, 302] on div "The Solution Requests on Reddit by market watch communities revolve around topi…" at bounding box center [963, 273] width 531 height 216
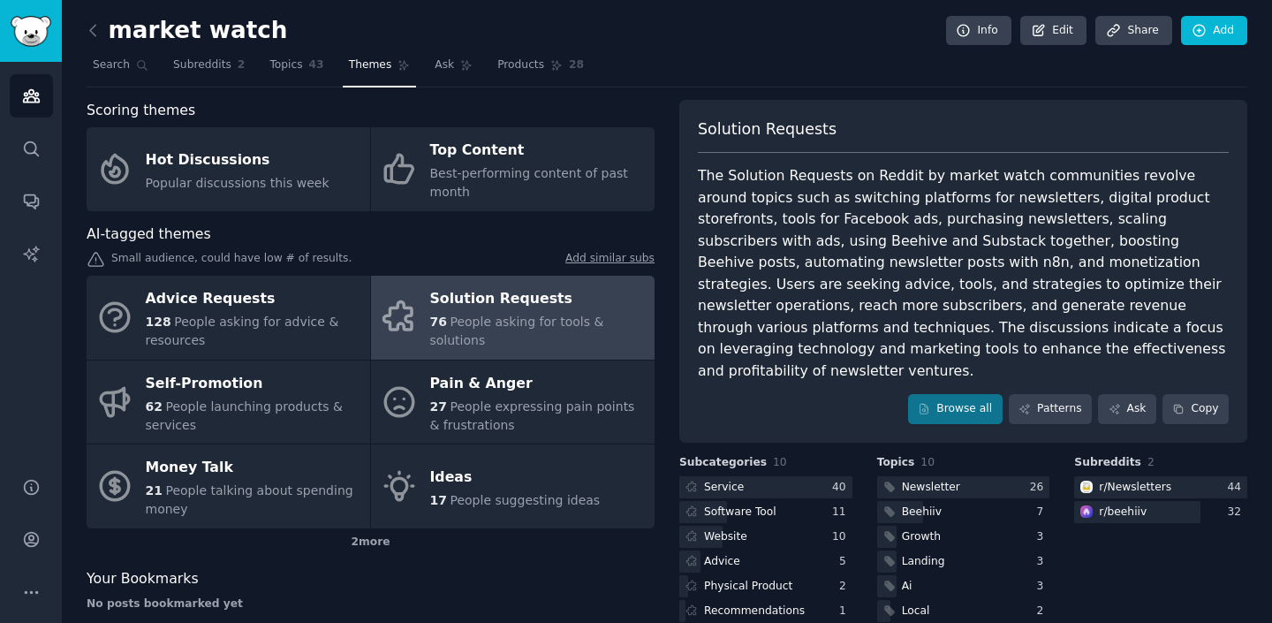
click at [1101, 332] on div "The Solution Requests on Reddit by market watch communities revolve around topi…" at bounding box center [963, 273] width 531 height 216
click at [115, 65] on span "Search" at bounding box center [111, 65] width 37 height 16
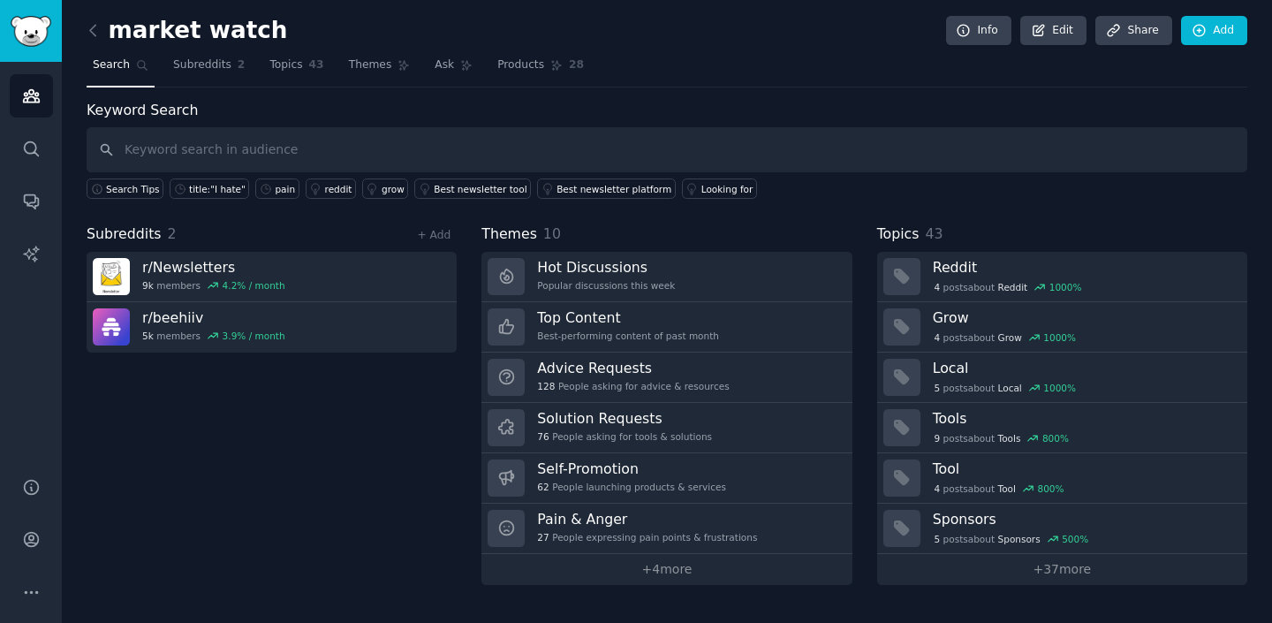
click at [200, 150] on input "text" at bounding box center [667, 149] width 1161 height 45
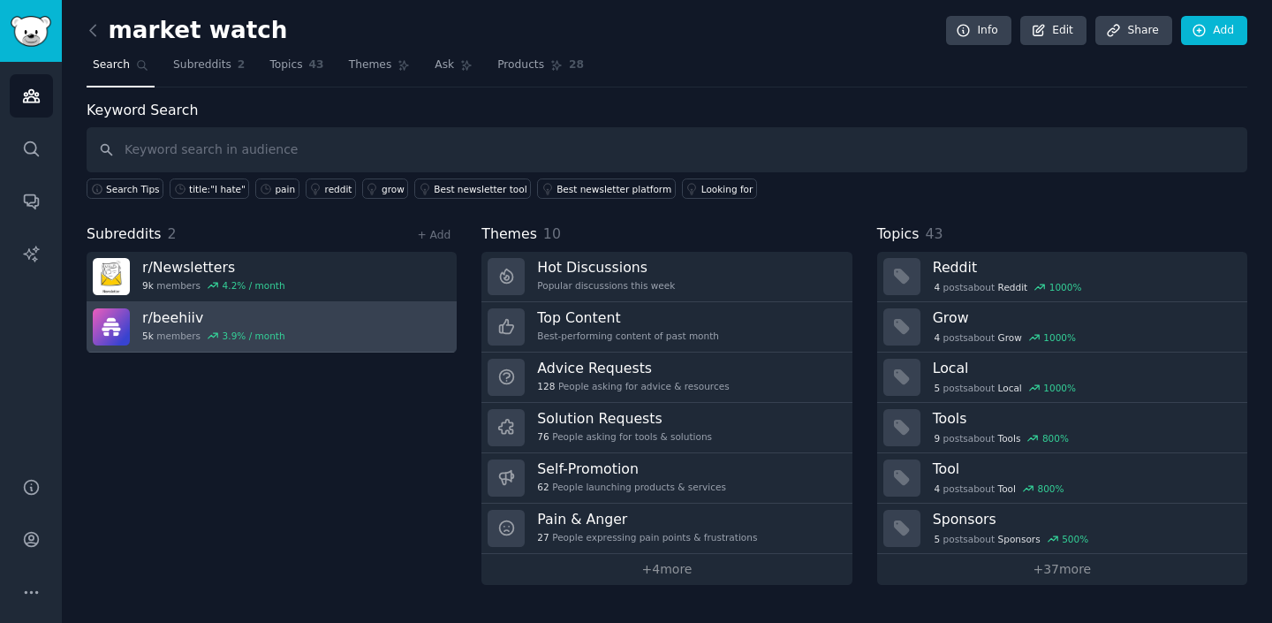
click at [397, 324] on link "r/ [PERSON_NAME] 5k members 3.9 % / month" at bounding box center [272, 327] width 370 height 50
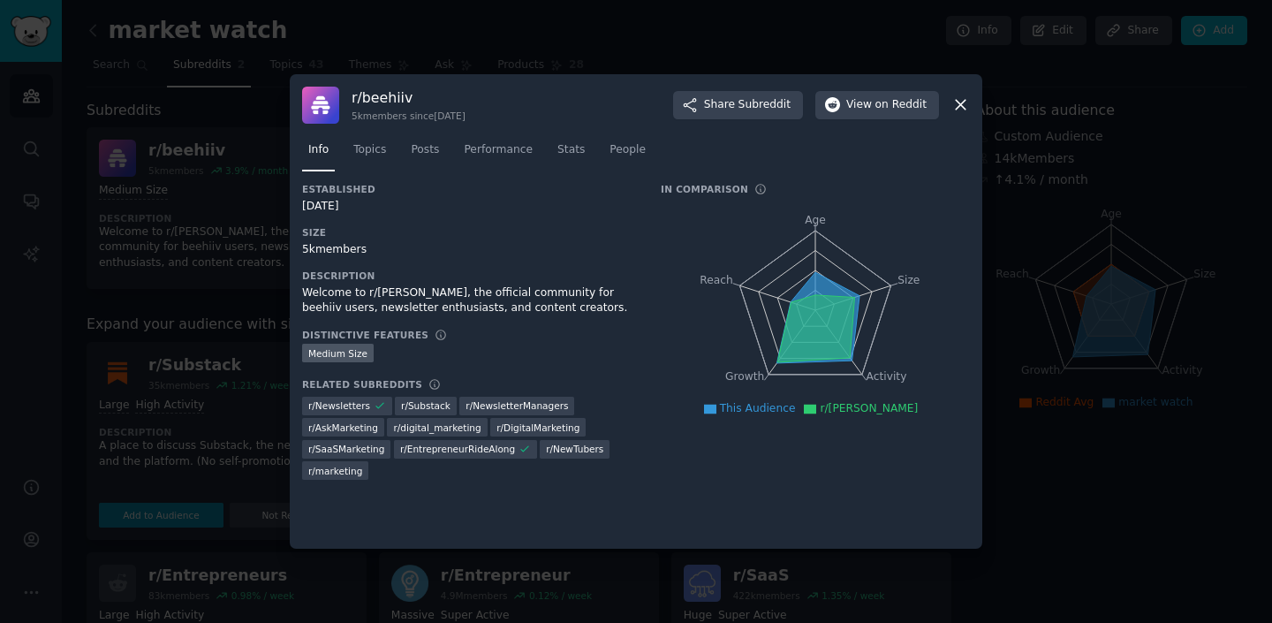
click at [960, 104] on icon at bounding box center [961, 106] width 10 height 10
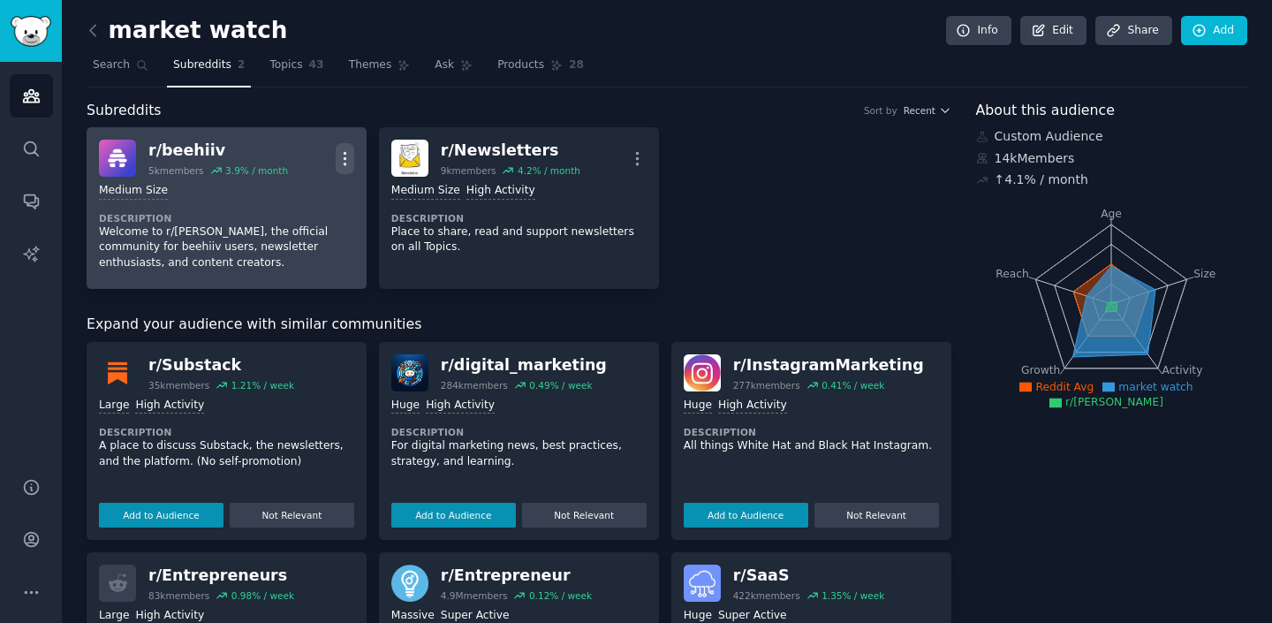
click at [345, 161] on icon "button" at bounding box center [345, 158] width 19 height 19
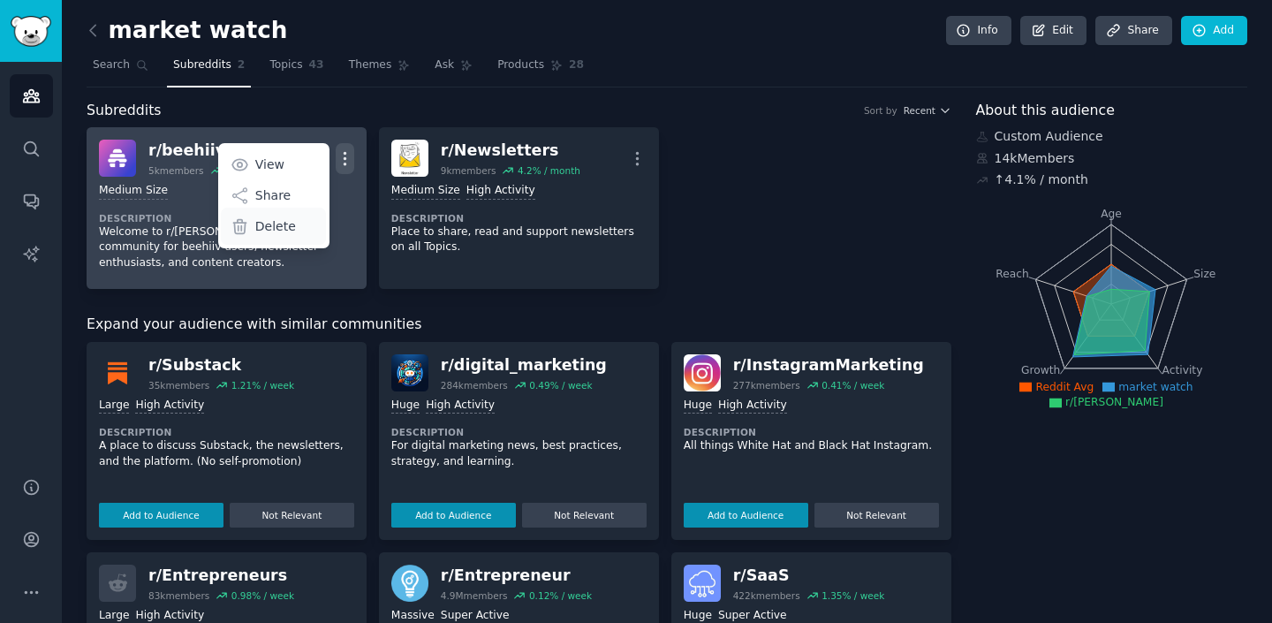
click at [276, 231] on p "Delete" at bounding box center [275, 226] width 41 height 19
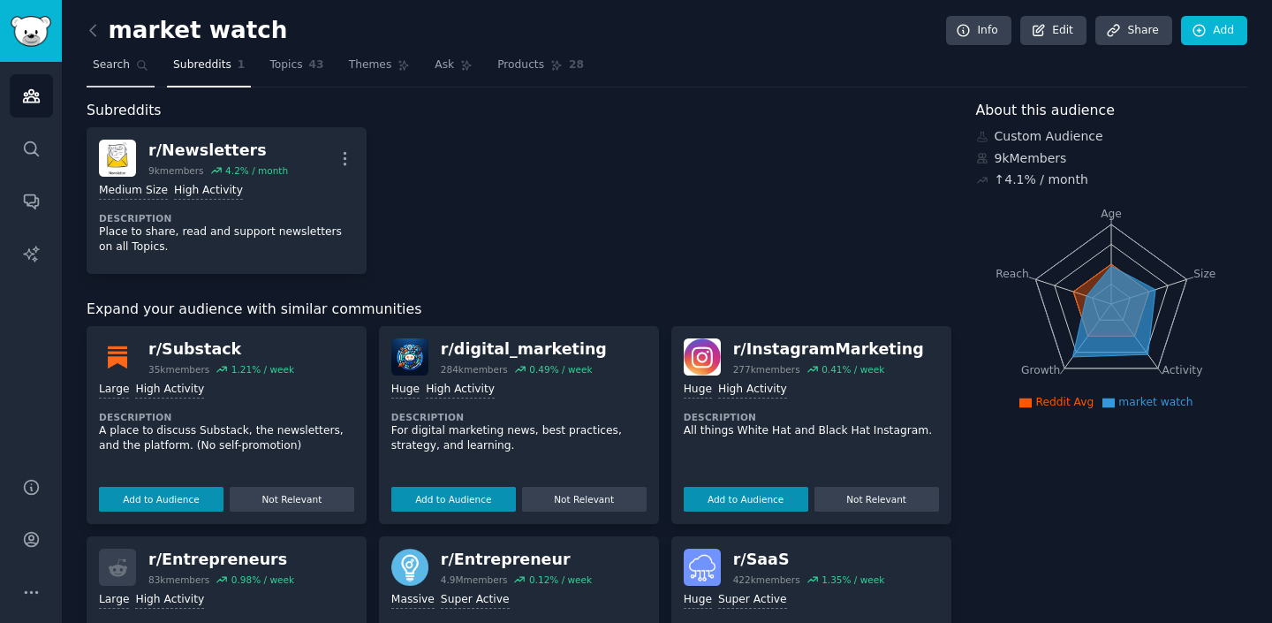
click at [118, 65] on span "Search" at bounding box center [111, 65] width 37 height 16
